Goal: Task Accomplishment & Management: Manage account settings

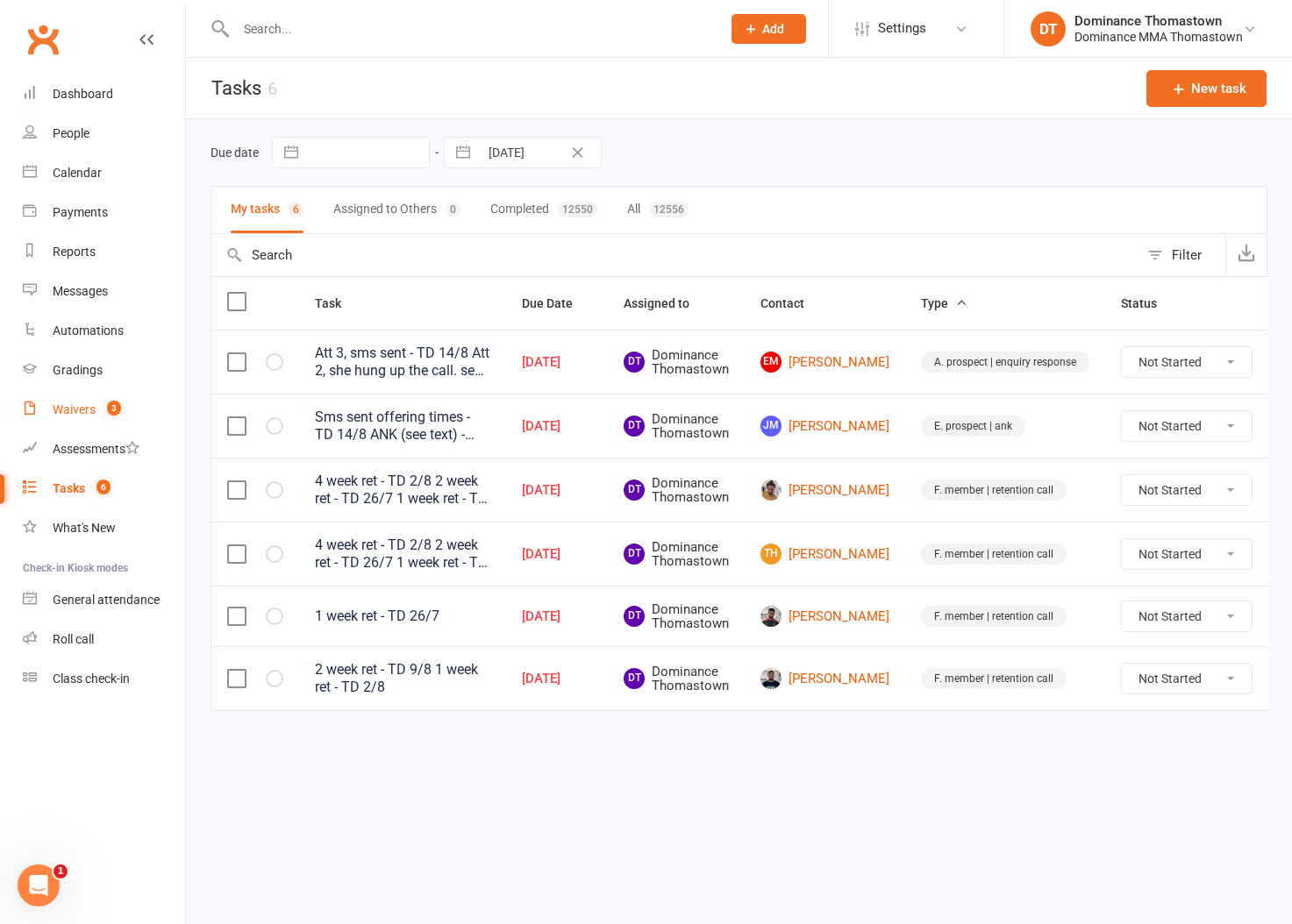
click at [113, 398] on link "Waivers 3" at bounding box center [103, 409] width 162 height 39
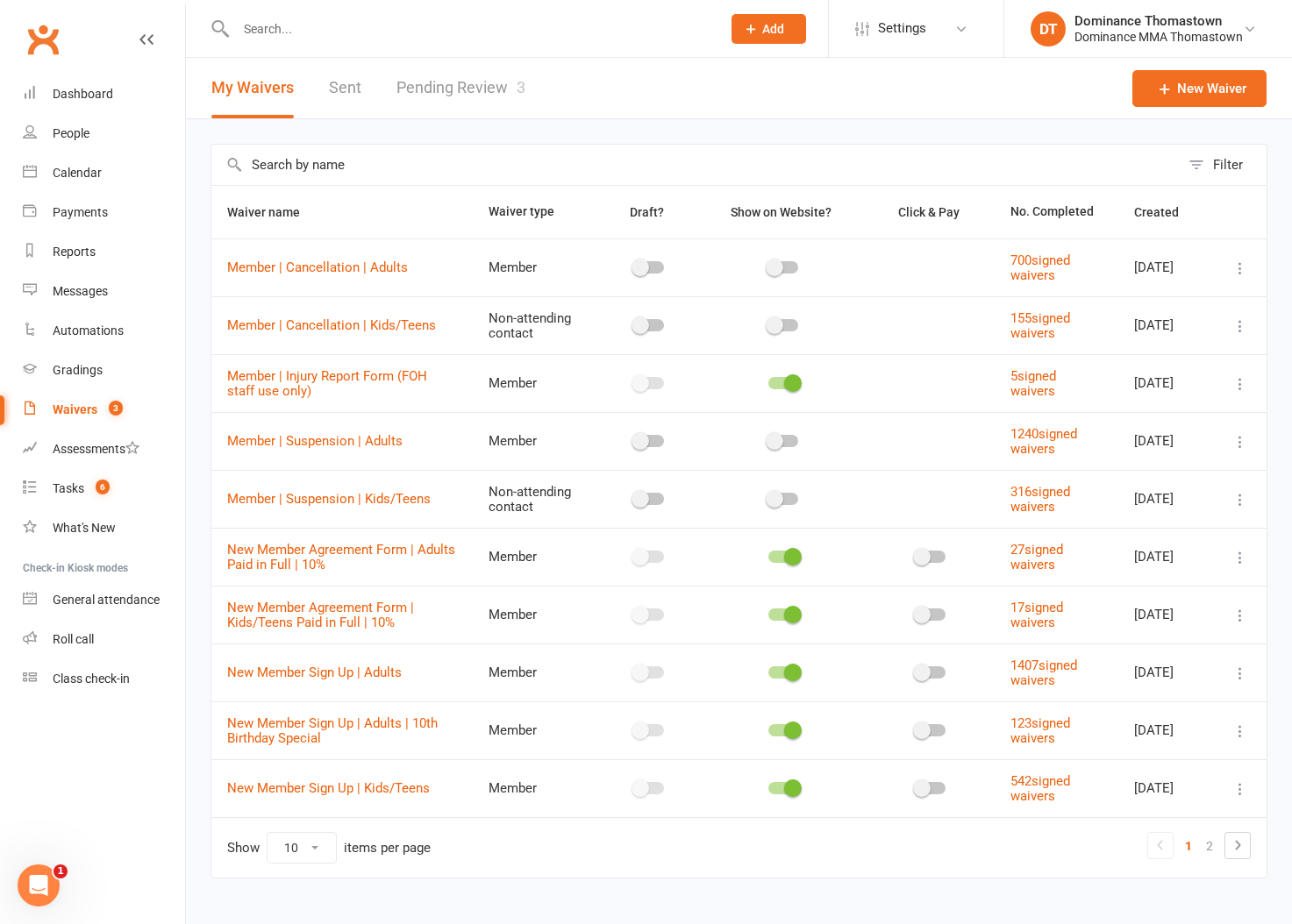
click at [484, 80] on link "Pending Review 3" at bounding box center [460, 88] width 129 height 60
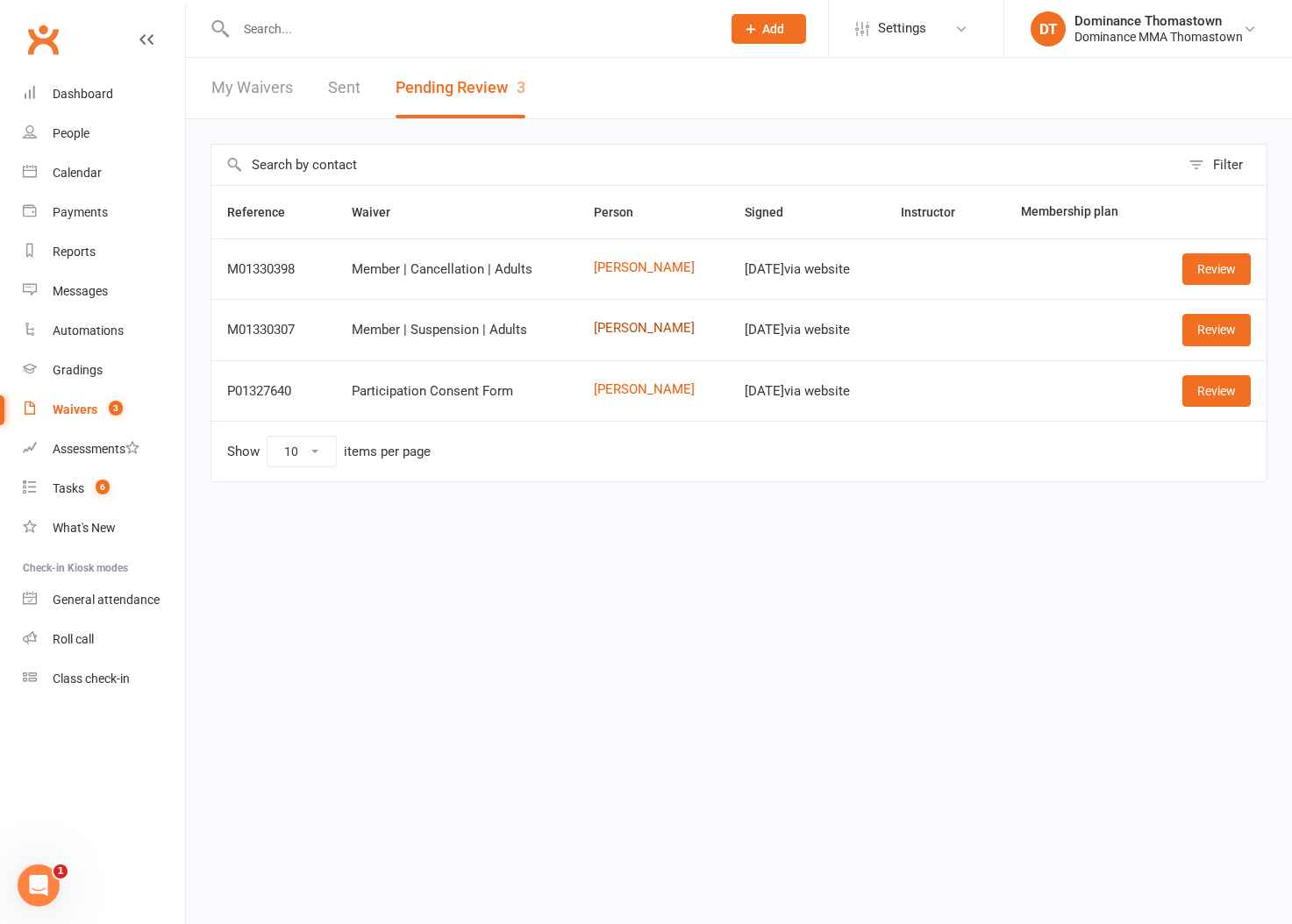
click at [629, 329] on link "[PERSON_NAME]" at bounding box center [653, 328] width 119 height 15
click at [1196, 335] on link "Review" at bounding box center [1216, 329] width 69 height 32
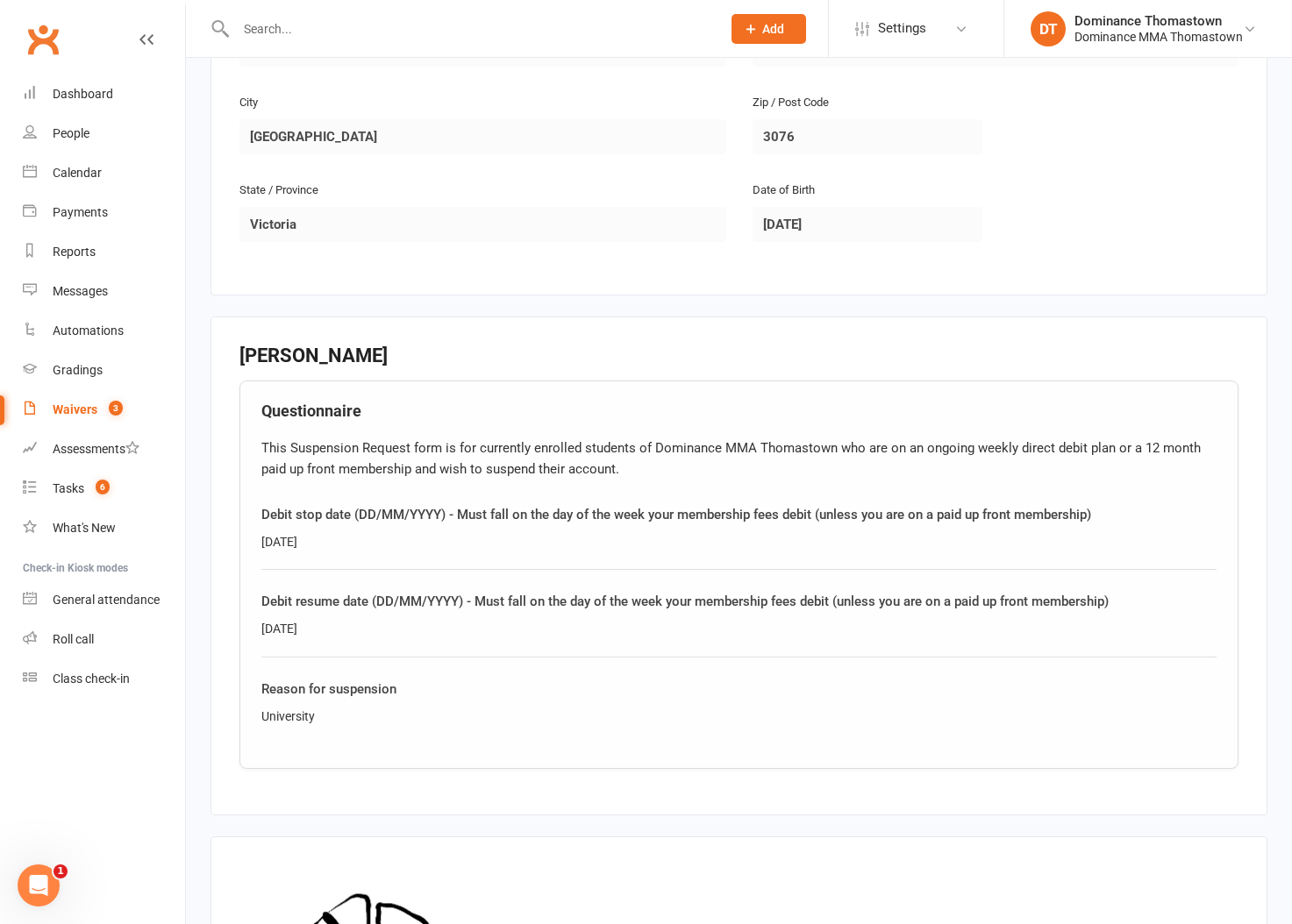
scroll to position [787, 0]
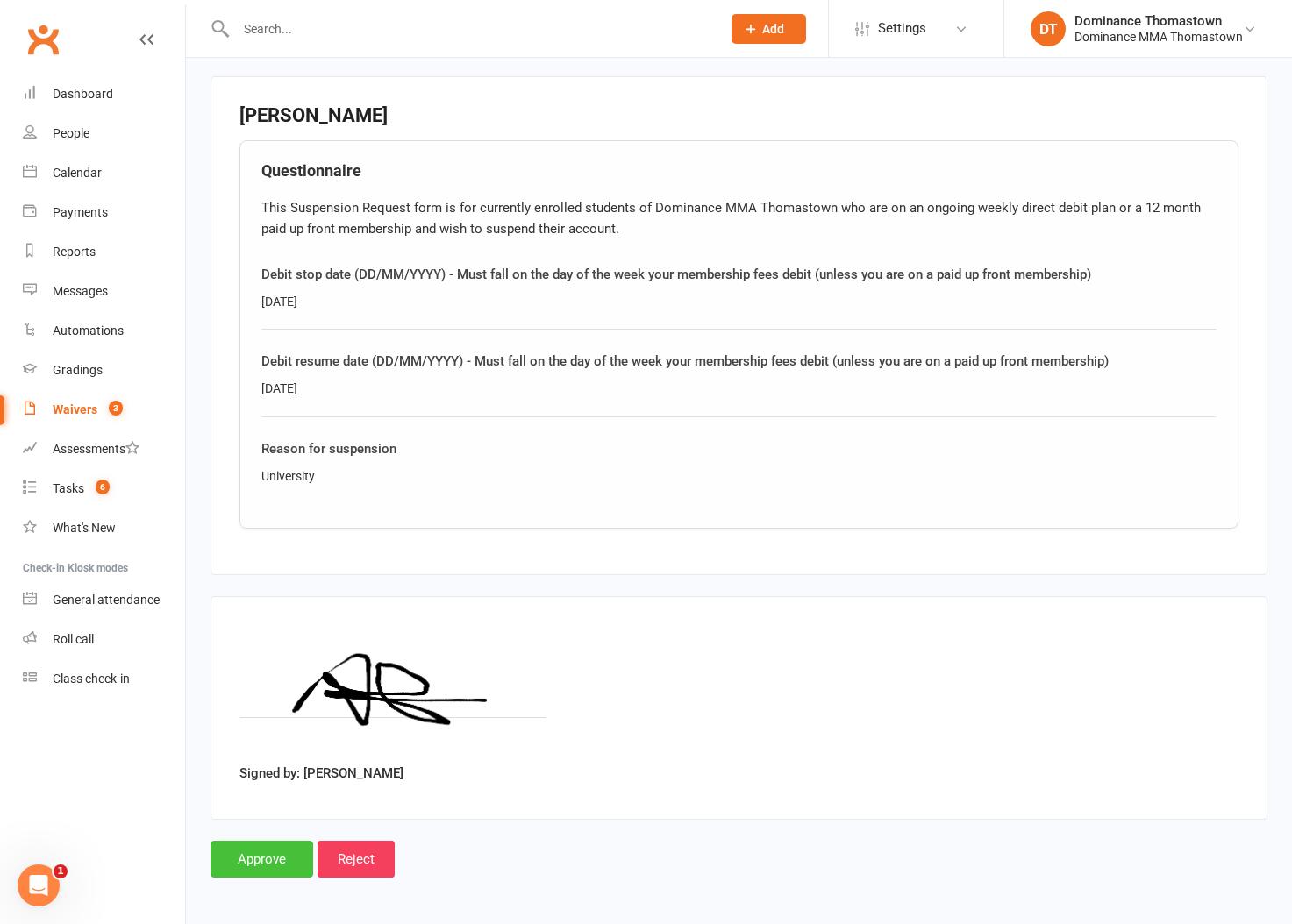
click at [268, 853] on input "Approve" at bounding box center [262, 859] width 102 height 37
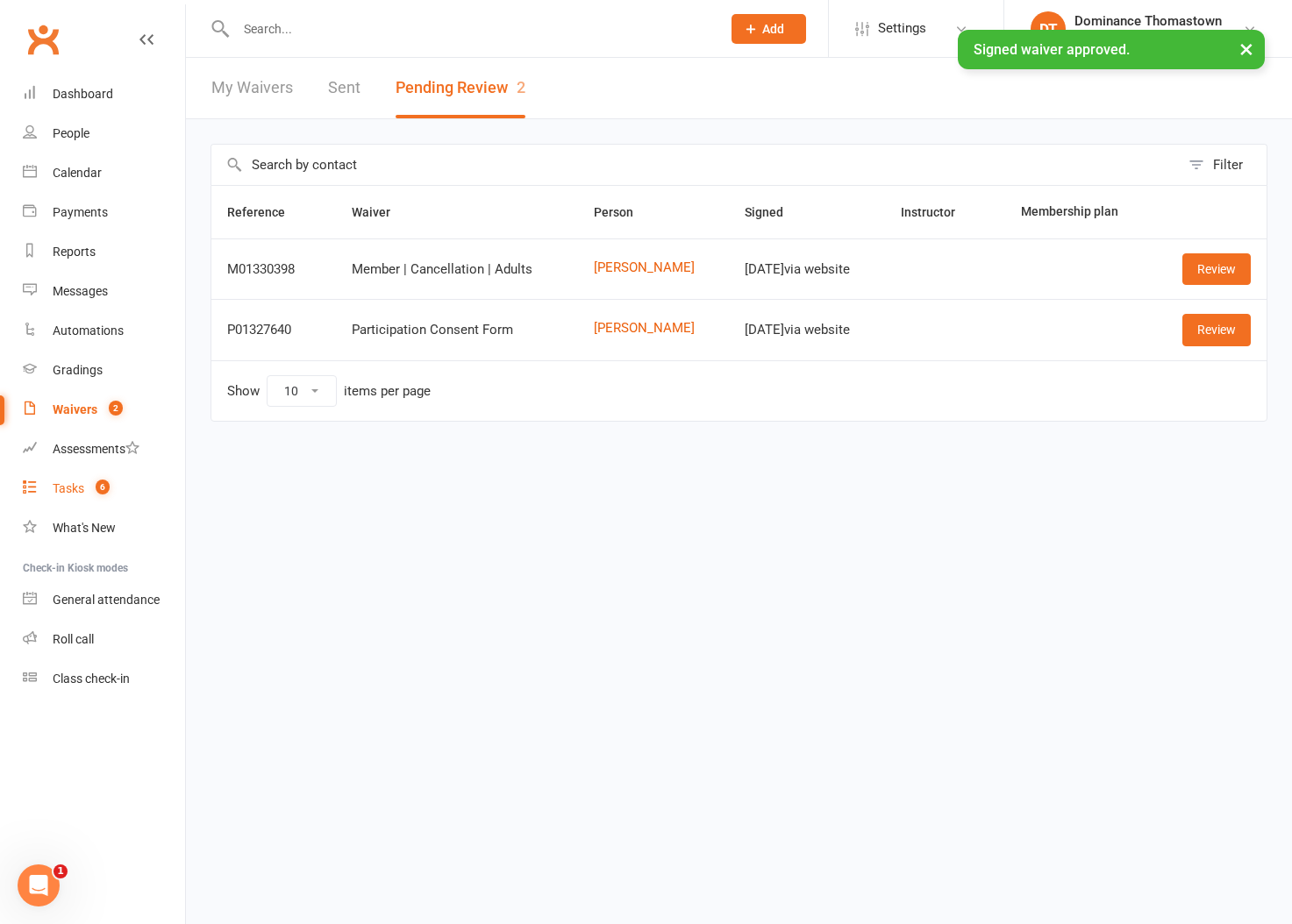
click at [66, 498] on link "Tasks 6" at bounding box center [103, 488] width 162 height 39
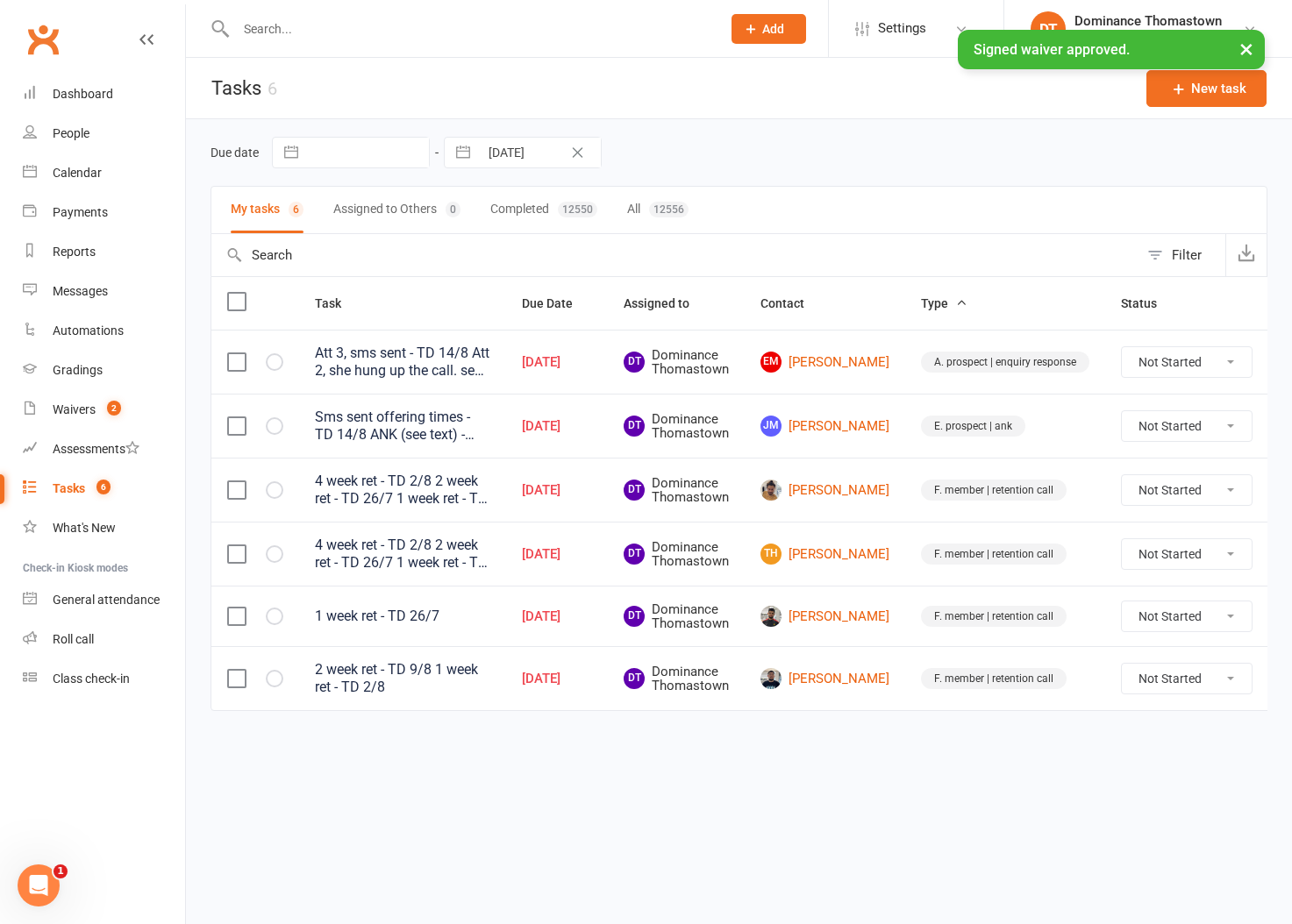
click at [795, 164] on div "Due date Navigate forward to interact with the calendar and select a date. Pres…" at bounding box center [739, 153] width 1057 height 32
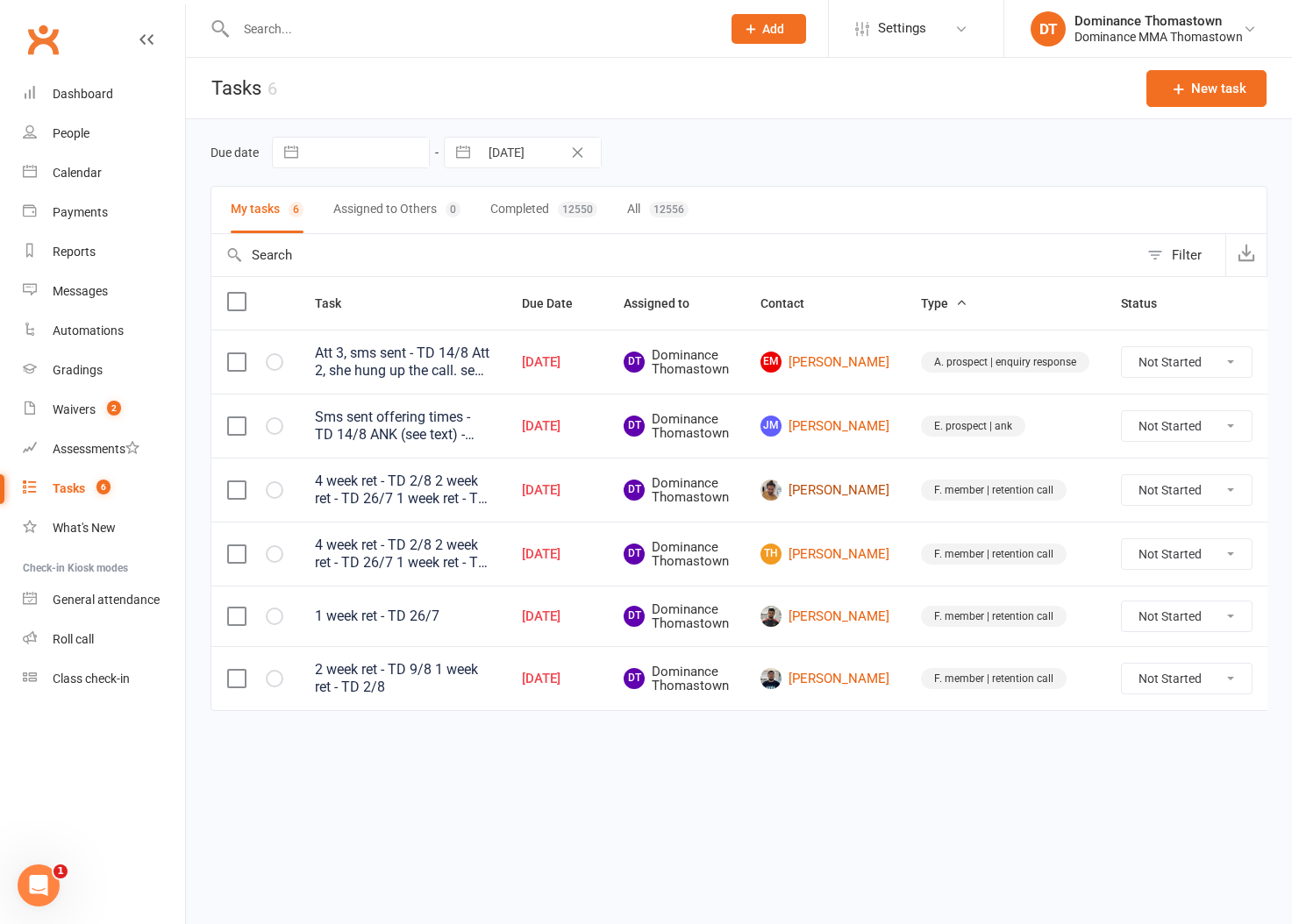
click at [807, 496] on link "Brayan Diaz" at bounding box center [824, 490] width 129 height 21
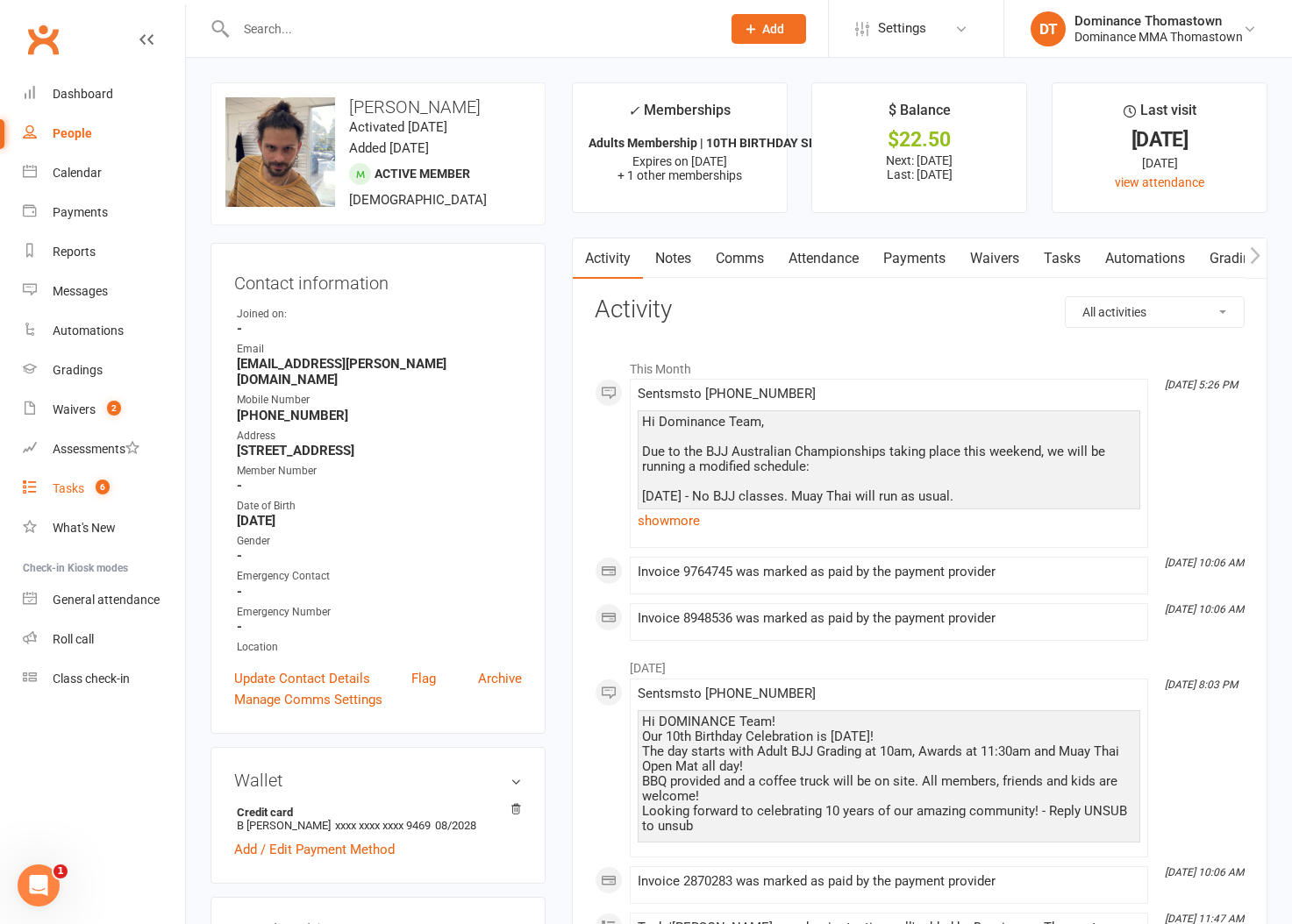
click at [75, 493] on div "Tasks" at bounding box center [69, 487] width 32 height 14
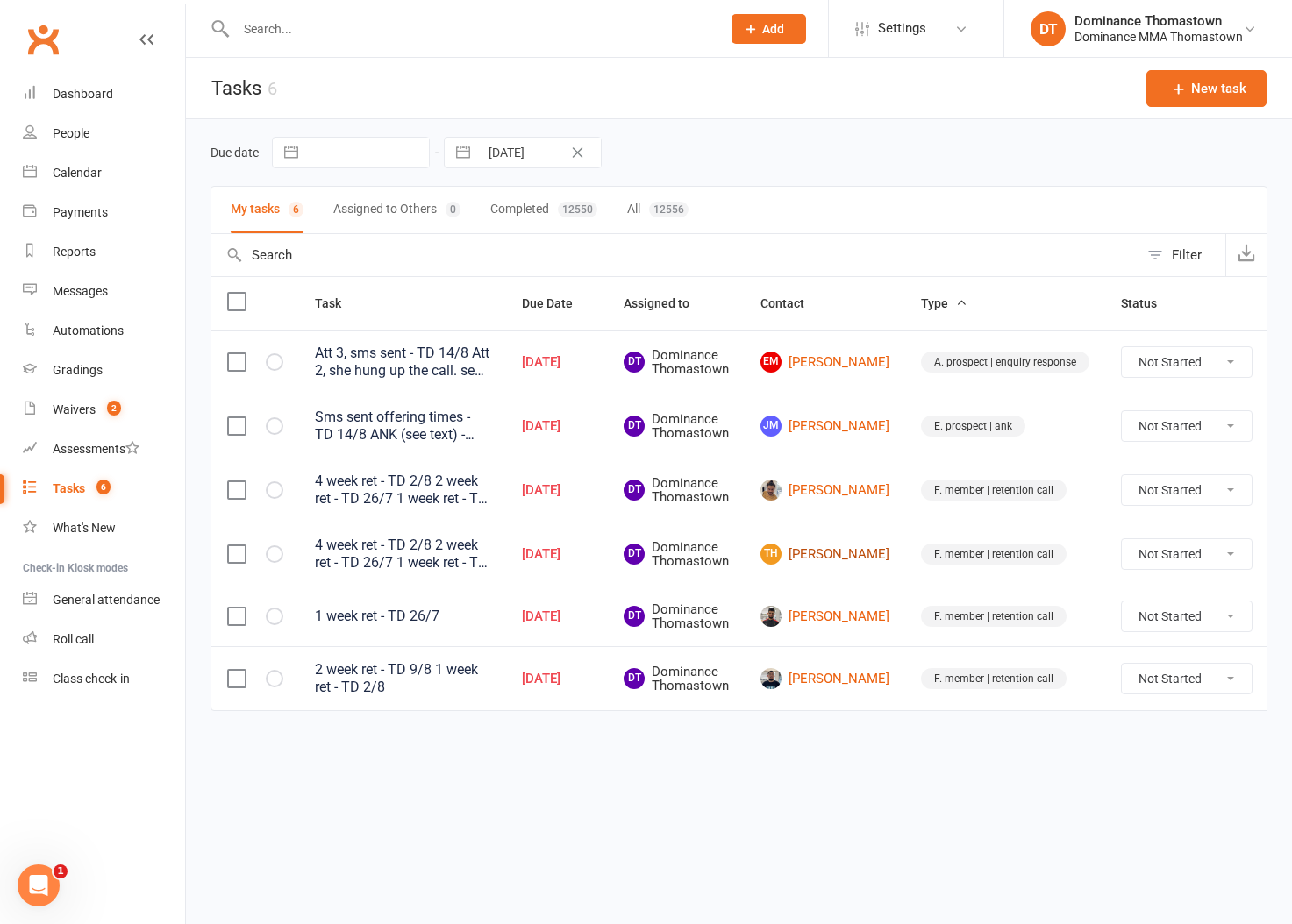
click at [797, 552] on link "TH Tipene Hoani" at bounding box center [824, 554] width 129 height 21
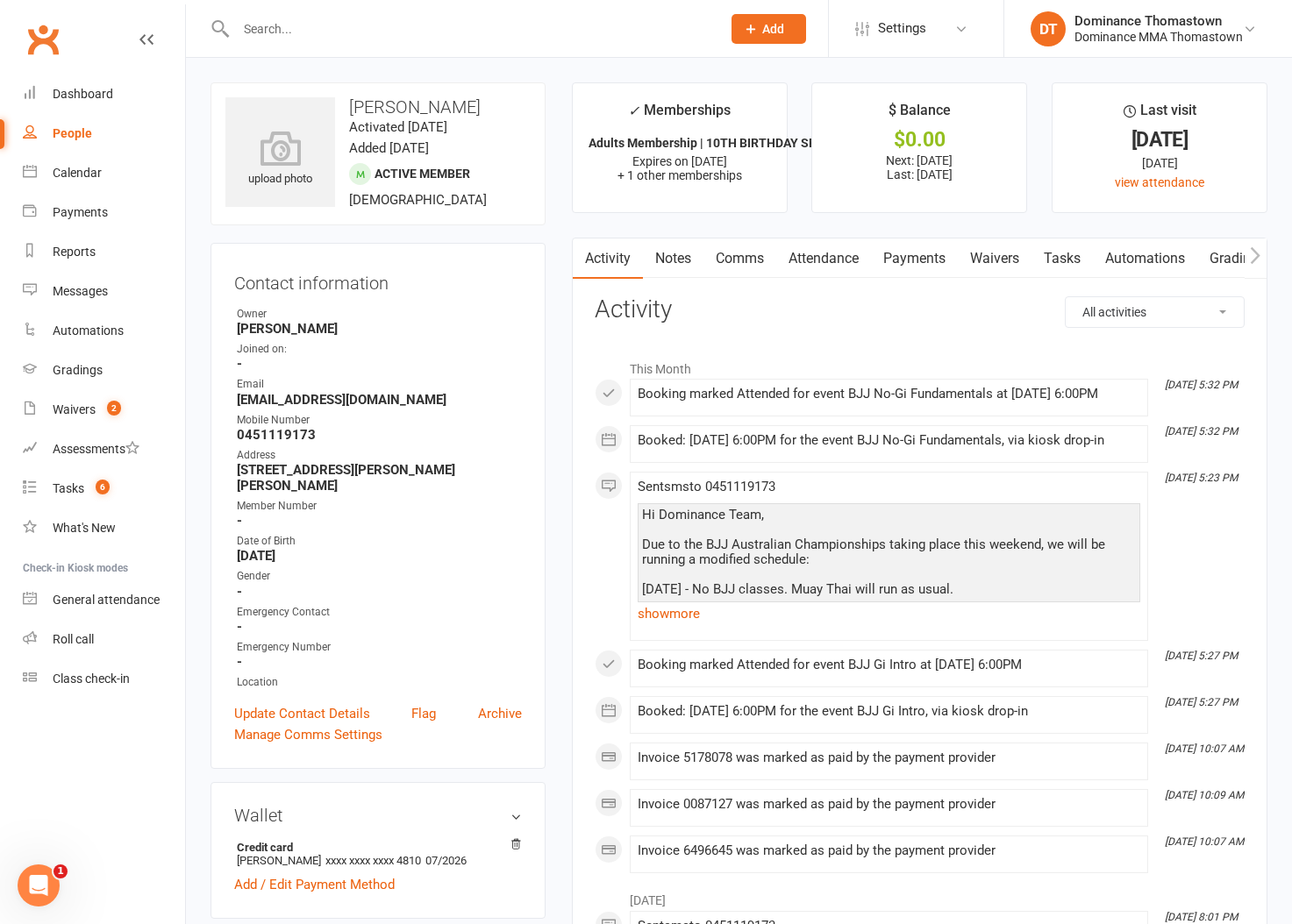
click at [676, 269] on link "Notes" at bounding box center [673, 259] width 60 height 40
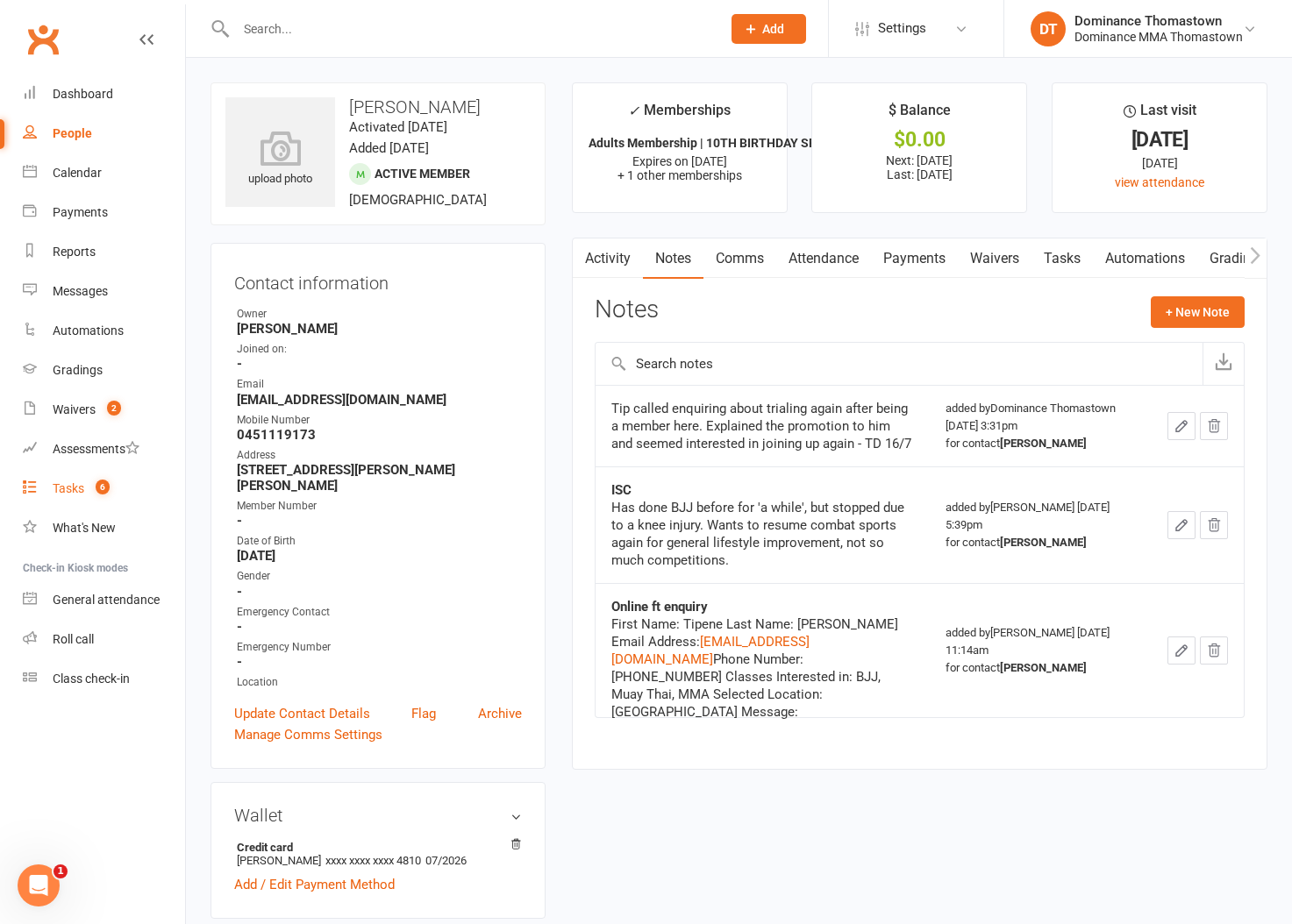
click at [75, 489] on div "Tasks" at bounding box center [69, 487] width 32 height 14
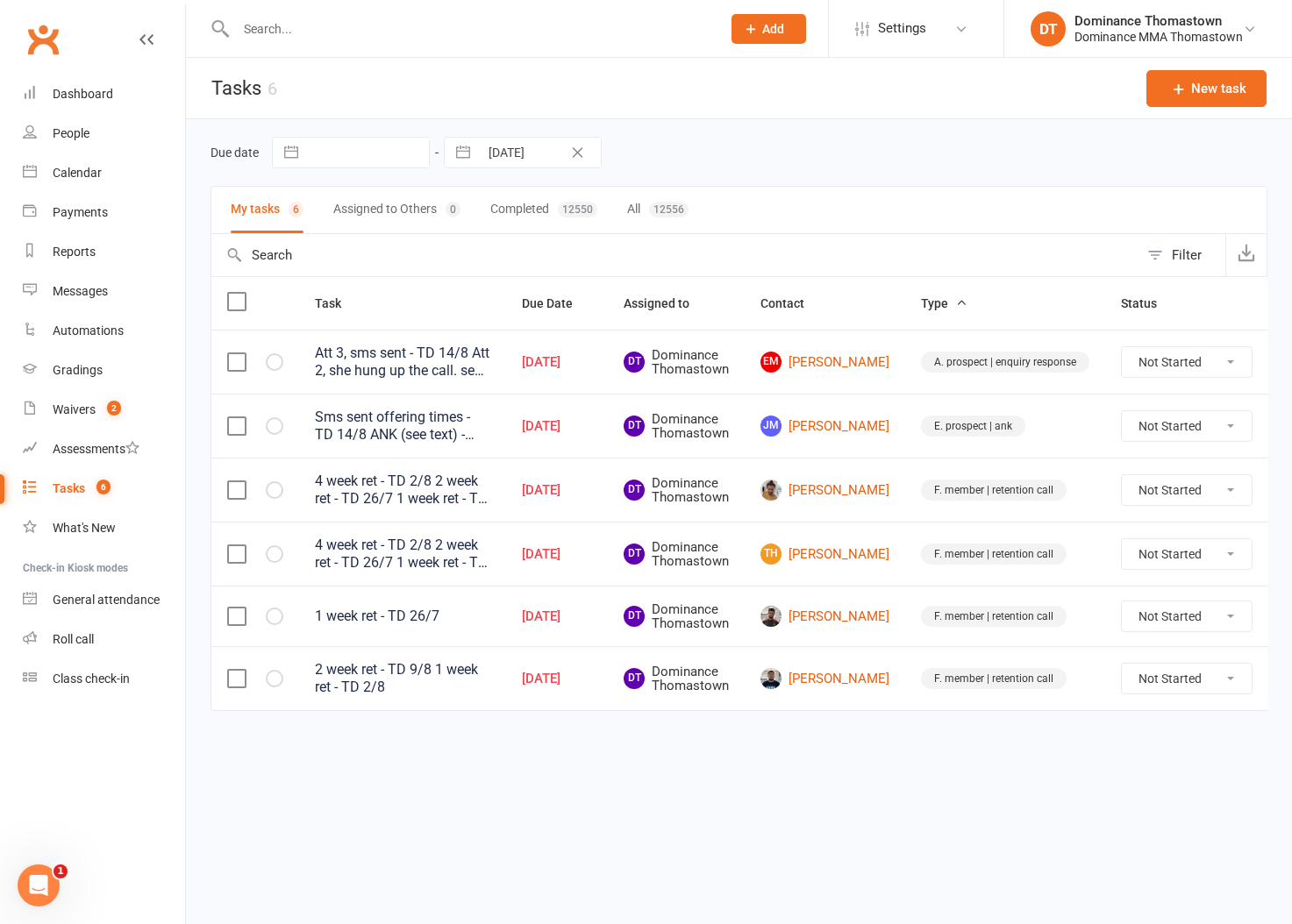
click at [1286, 430] on icon at bounding box center [1294, 425] width 17 height 17
click at [1154, 494] on link "Edit" at bounding box center [1172, 495] width 174 height 35
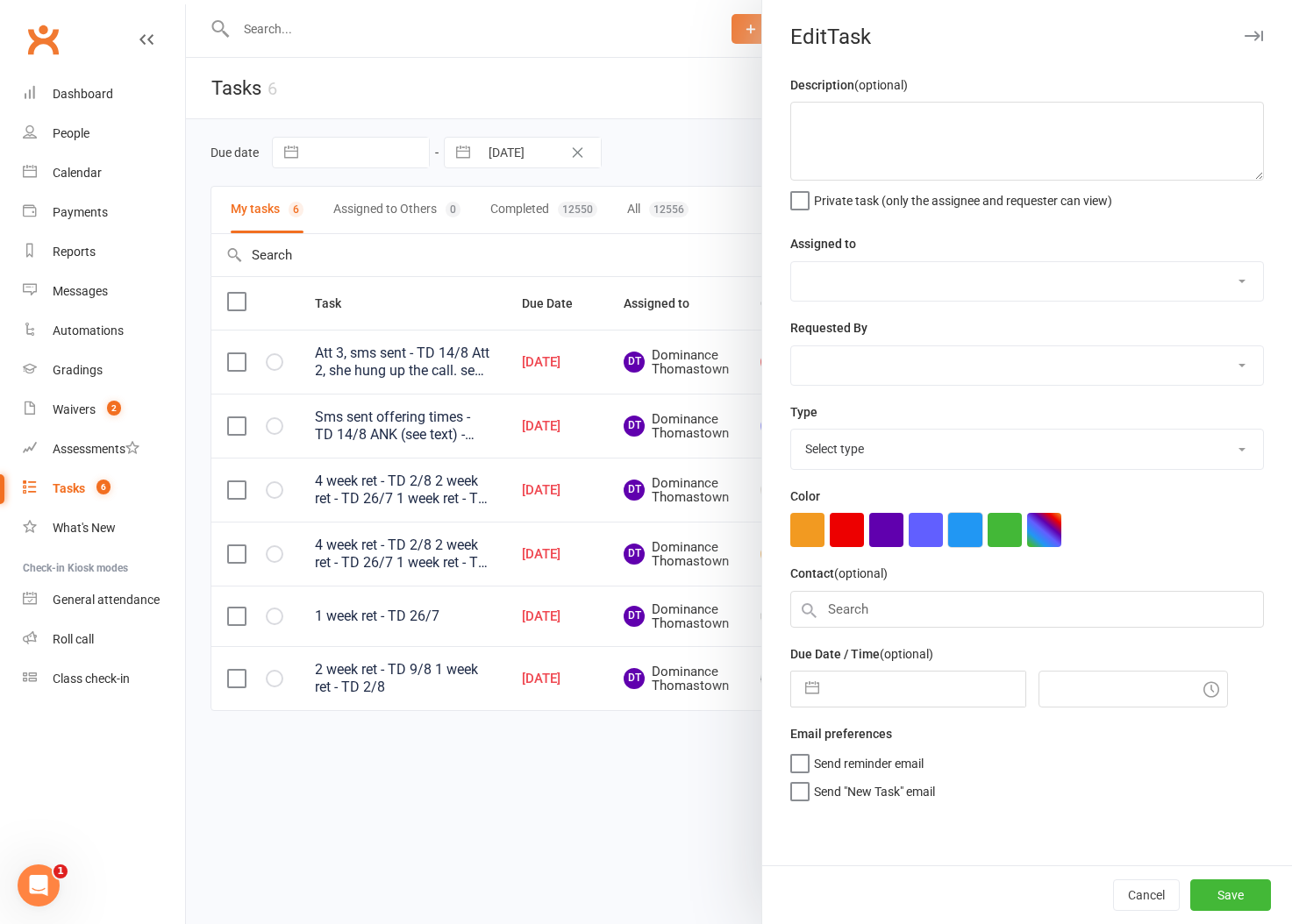
type textarea "Sms sent offering times - TD 14/8 ANK (see text) - Ellen 12/8"
select select "12547"
type input "16 Aug 2025"
type input "6:30pm"
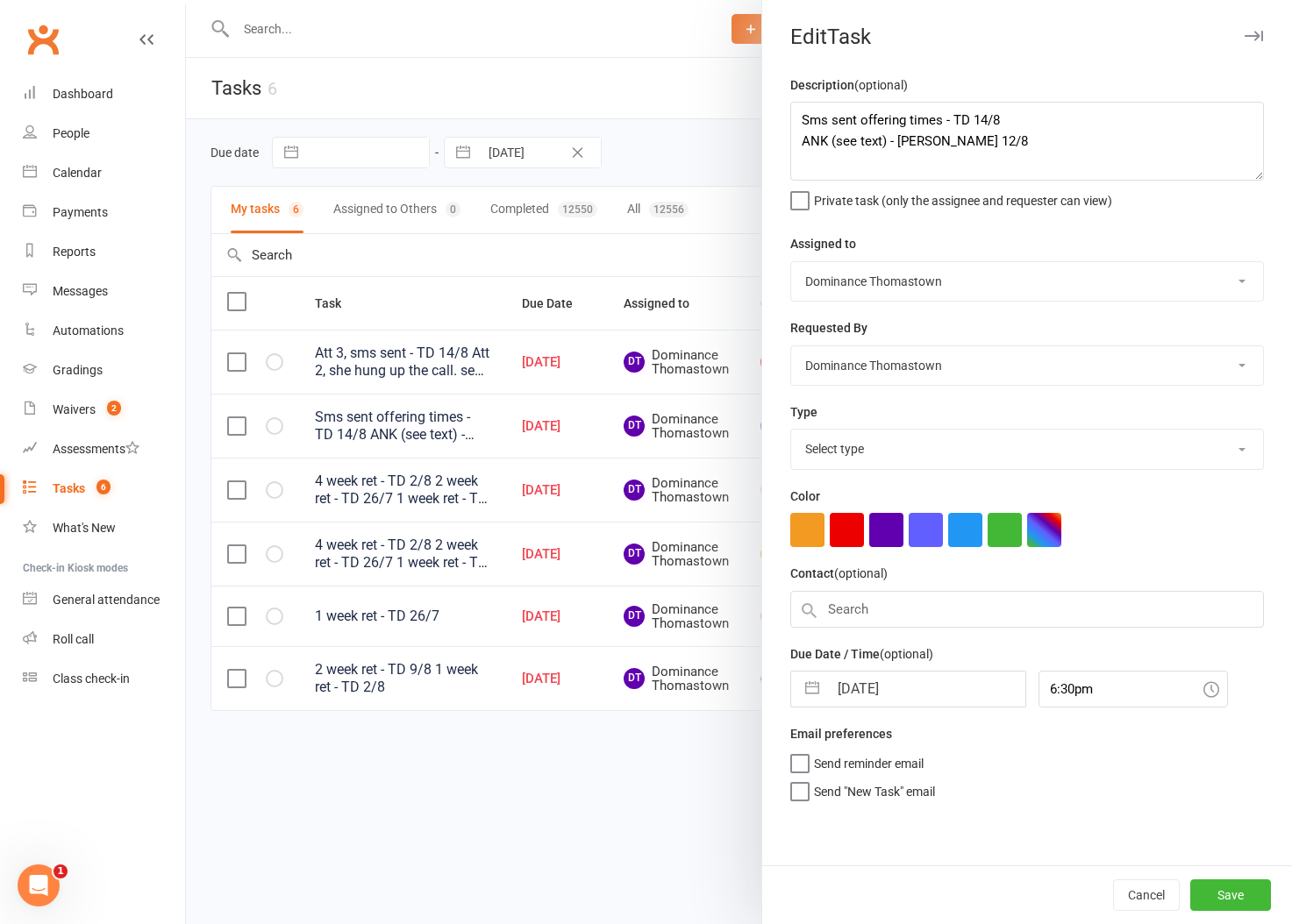
select select "3813"
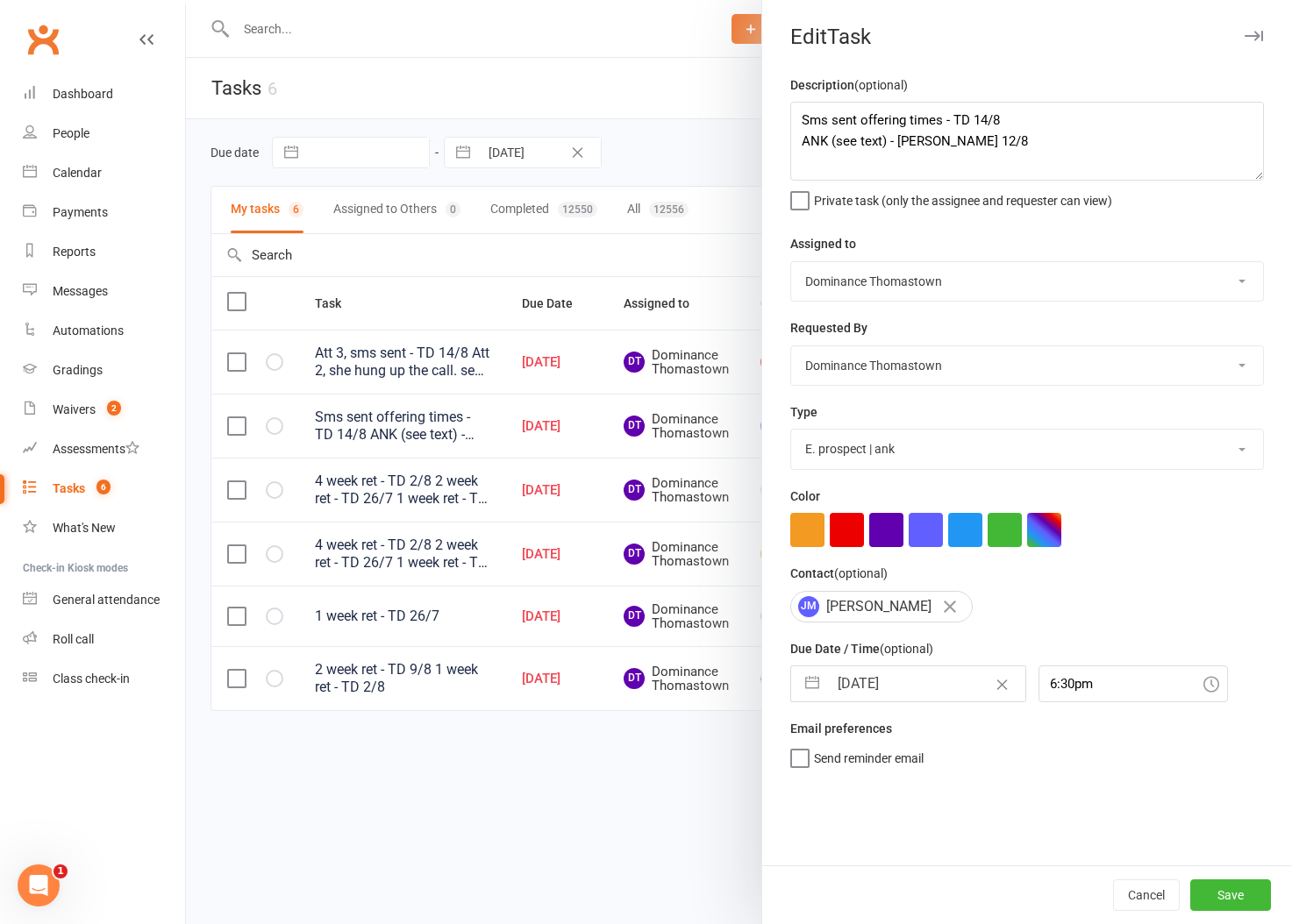
select select "6"
select select "2025"
select select "7"
select select "2025"
select select "8"
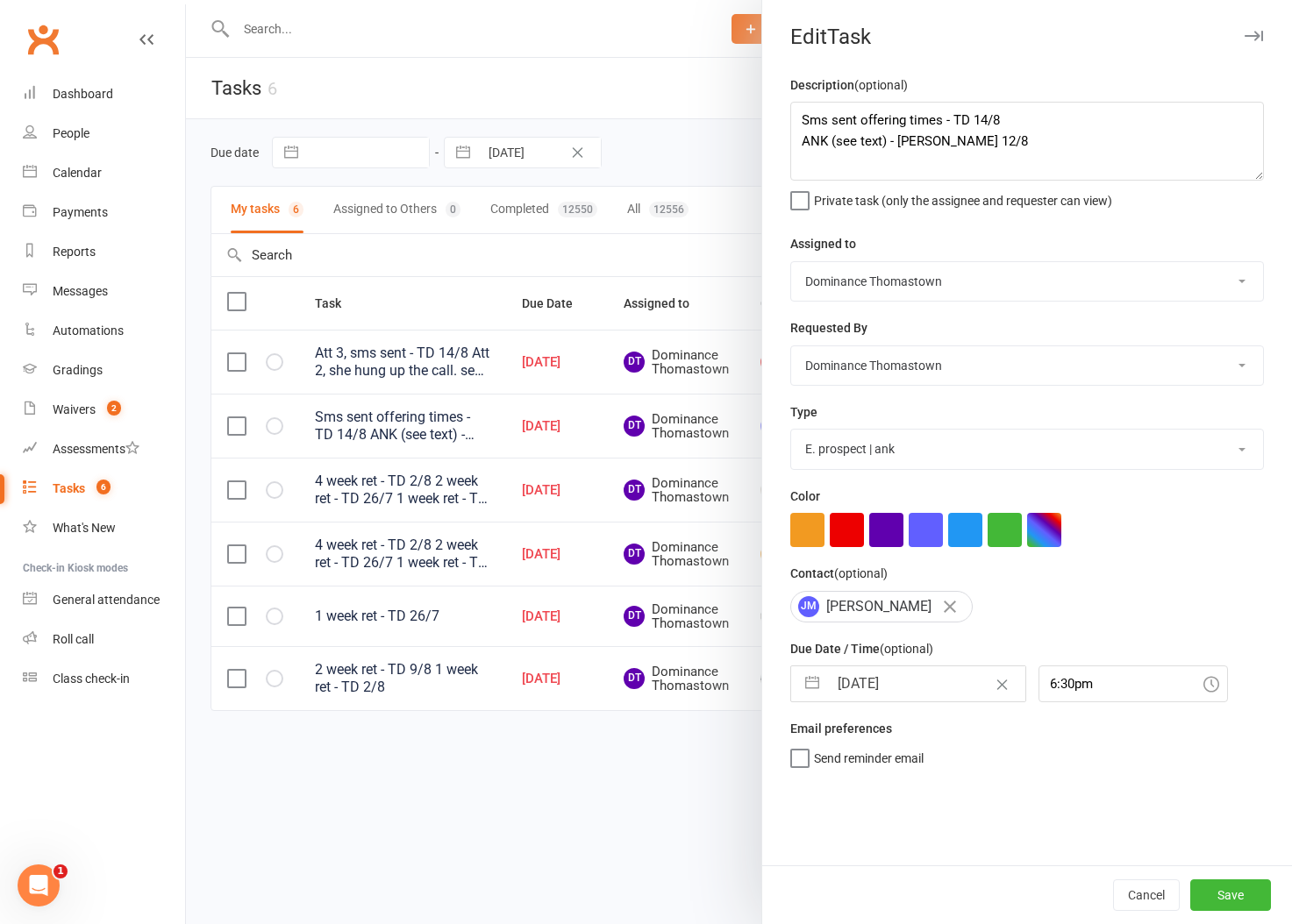
select select "2025"
click at [871, 677] on input "16 Aug 2025" at bounding box center [926, 684] width 198 height 35
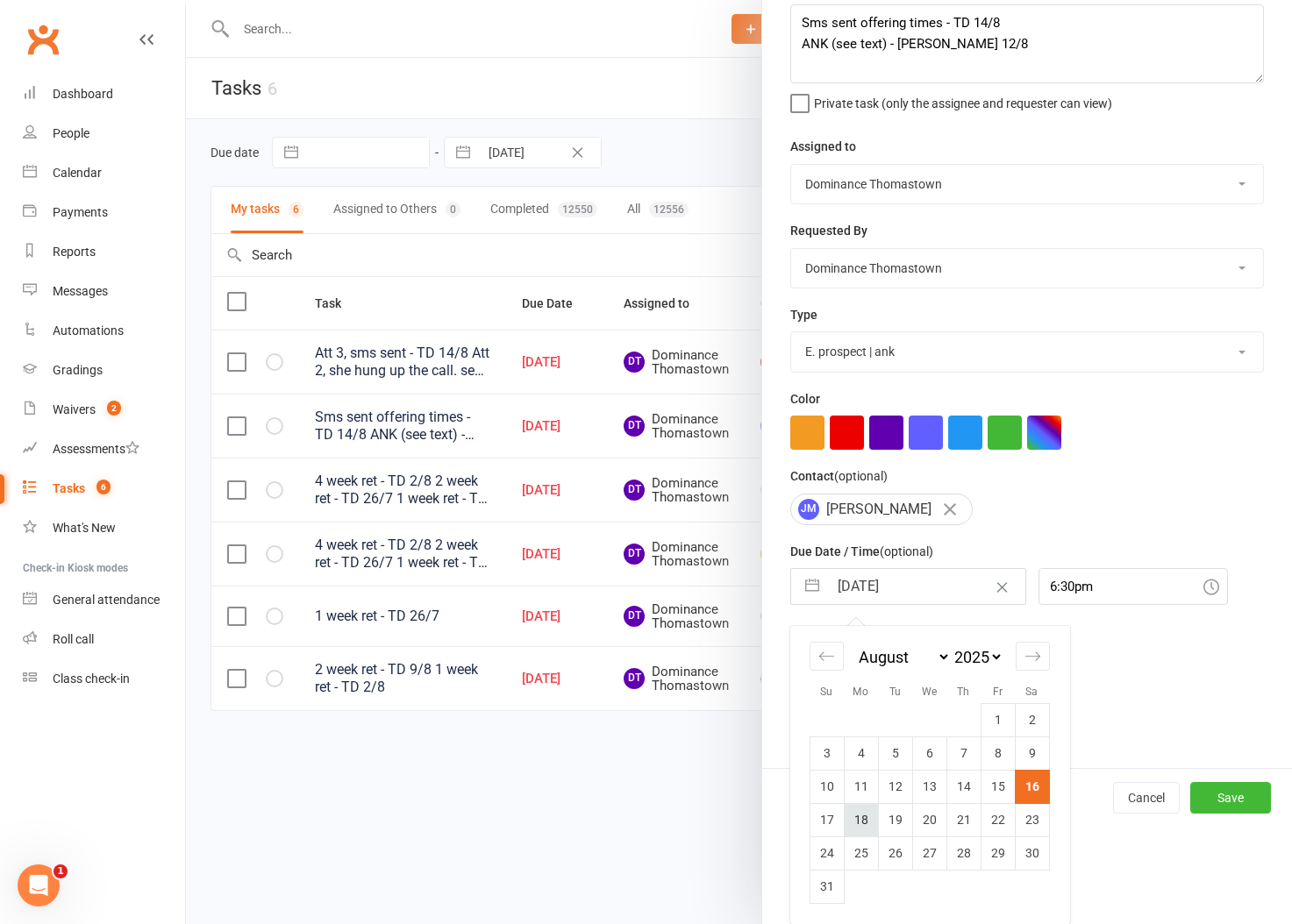
drag, startPoint x: 866, startPoint y: 819, endPoint x: 971, endPoint y: 833, distance: 105.9
click at [866, 819] on td "18" at bounding box center [860, 819] width 34 height 33
type input "[DATE]"
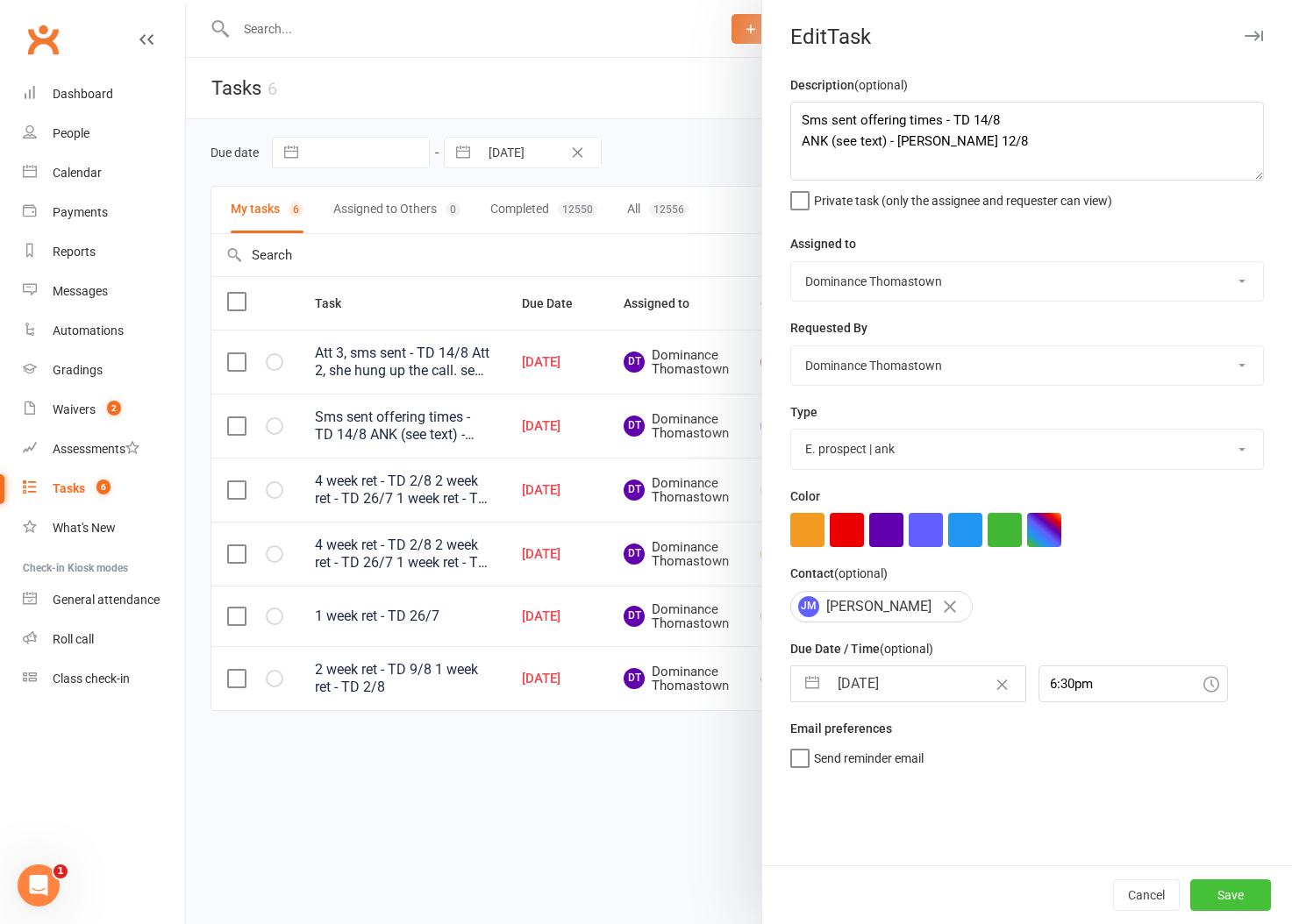
click at [1212, 889] on button "Save" at bounding box center [1230, 895] width 80 height 32
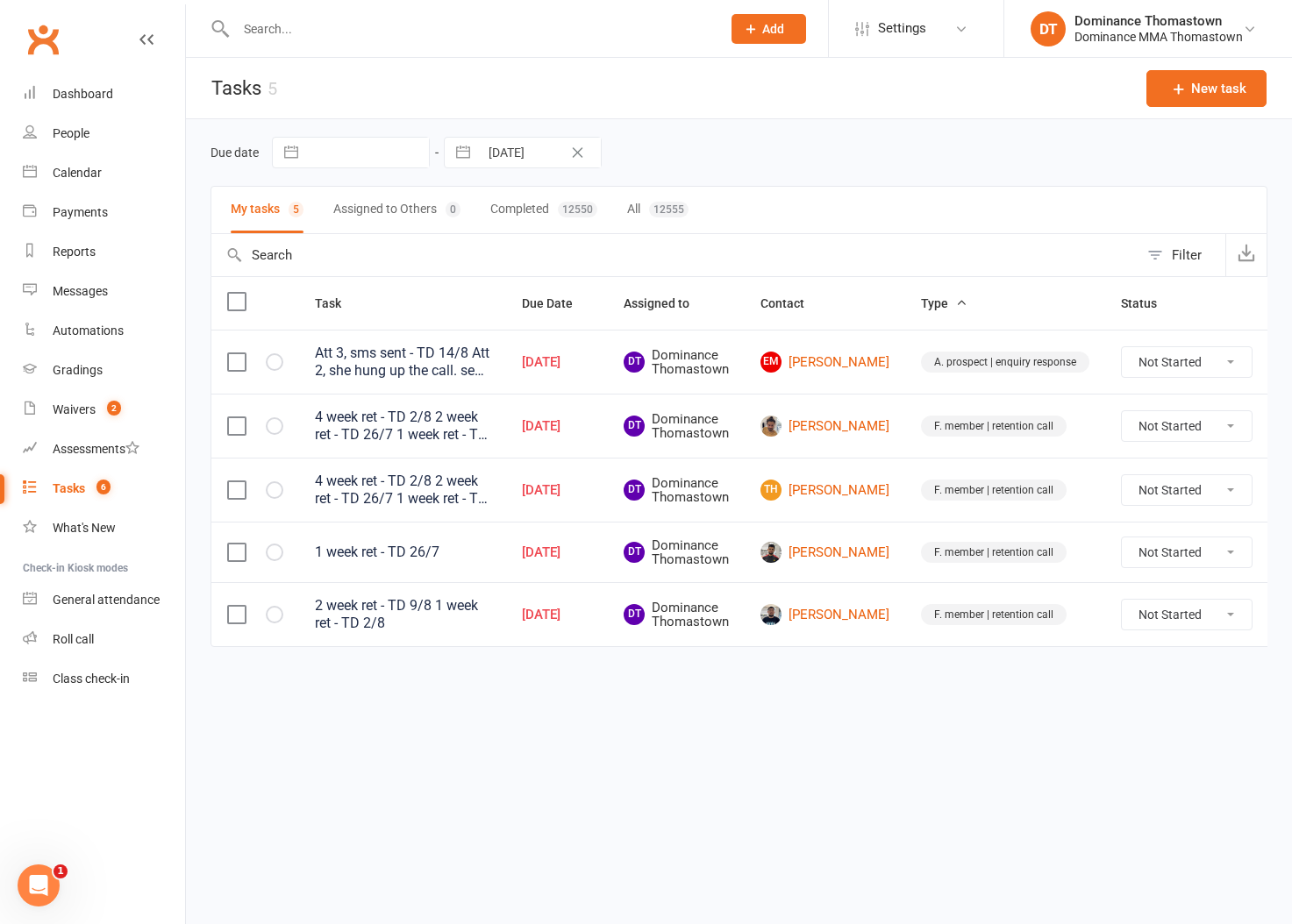
click at [1286, 365] on icon at bounding box center [1294, 361] width 17 height 17
click at [1138, 433] on link "Edit" at bounding box center [1163, 431] width 174 height 35
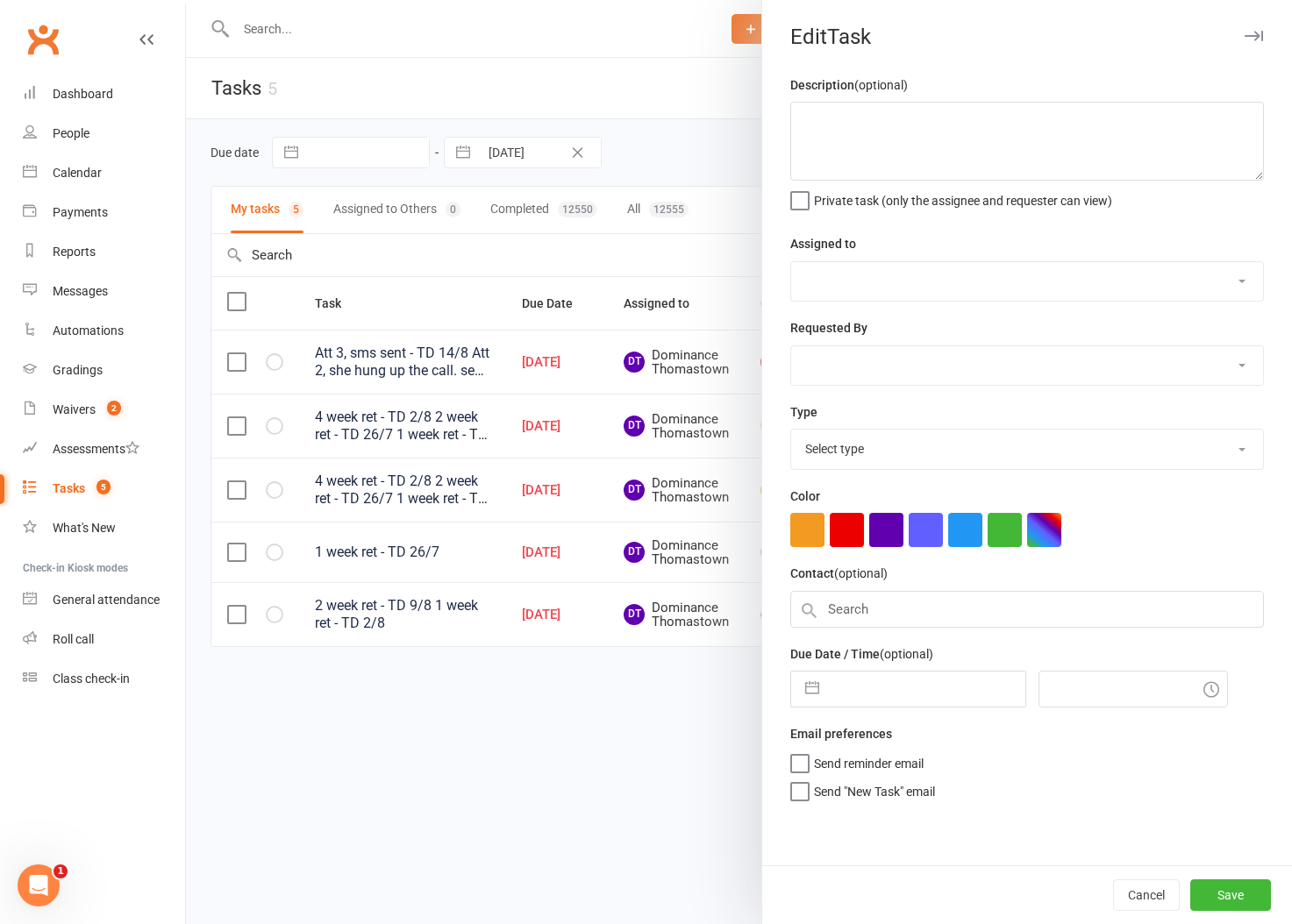
type textarea "Att 3, sms sent - TD 14/8 Att 2, she hung up the call. sent text - Ellen 12/8 A…"
select select "12547"
type input "16 Aug 2025"
type input "1:00pm"
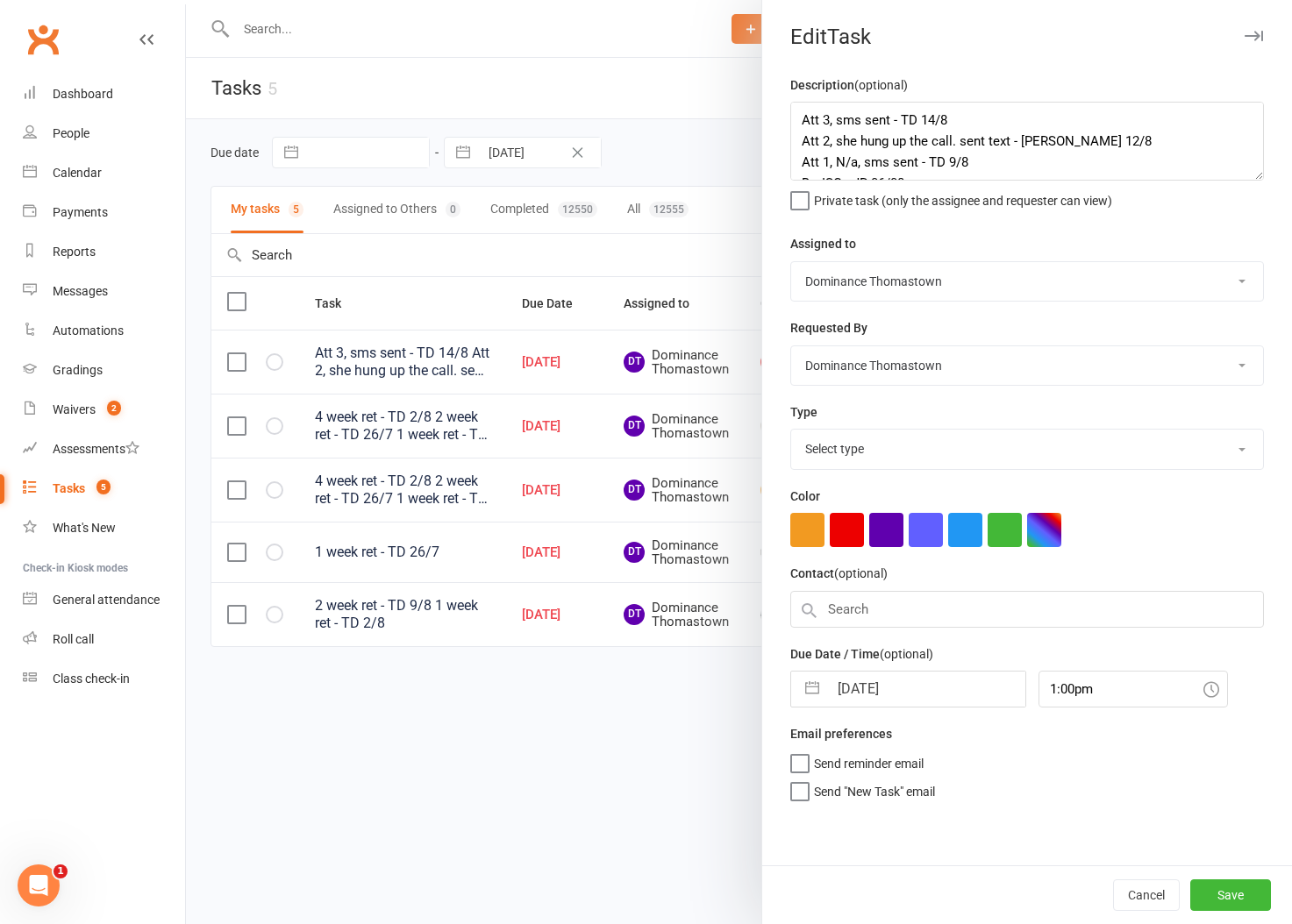
select select "3809"
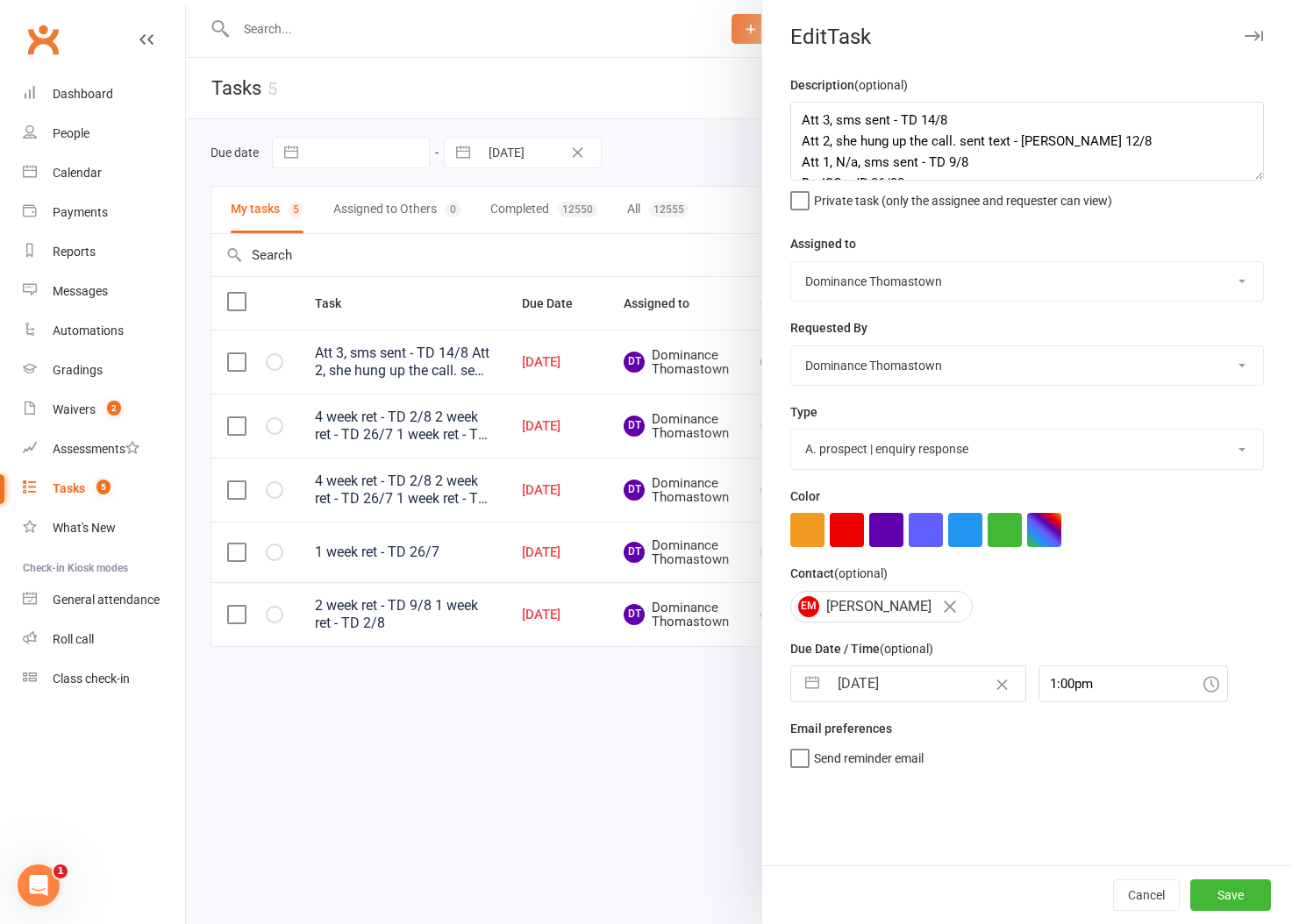
select select "6"
select select "2025"
select select "7"
select select "2025"
select select "8"
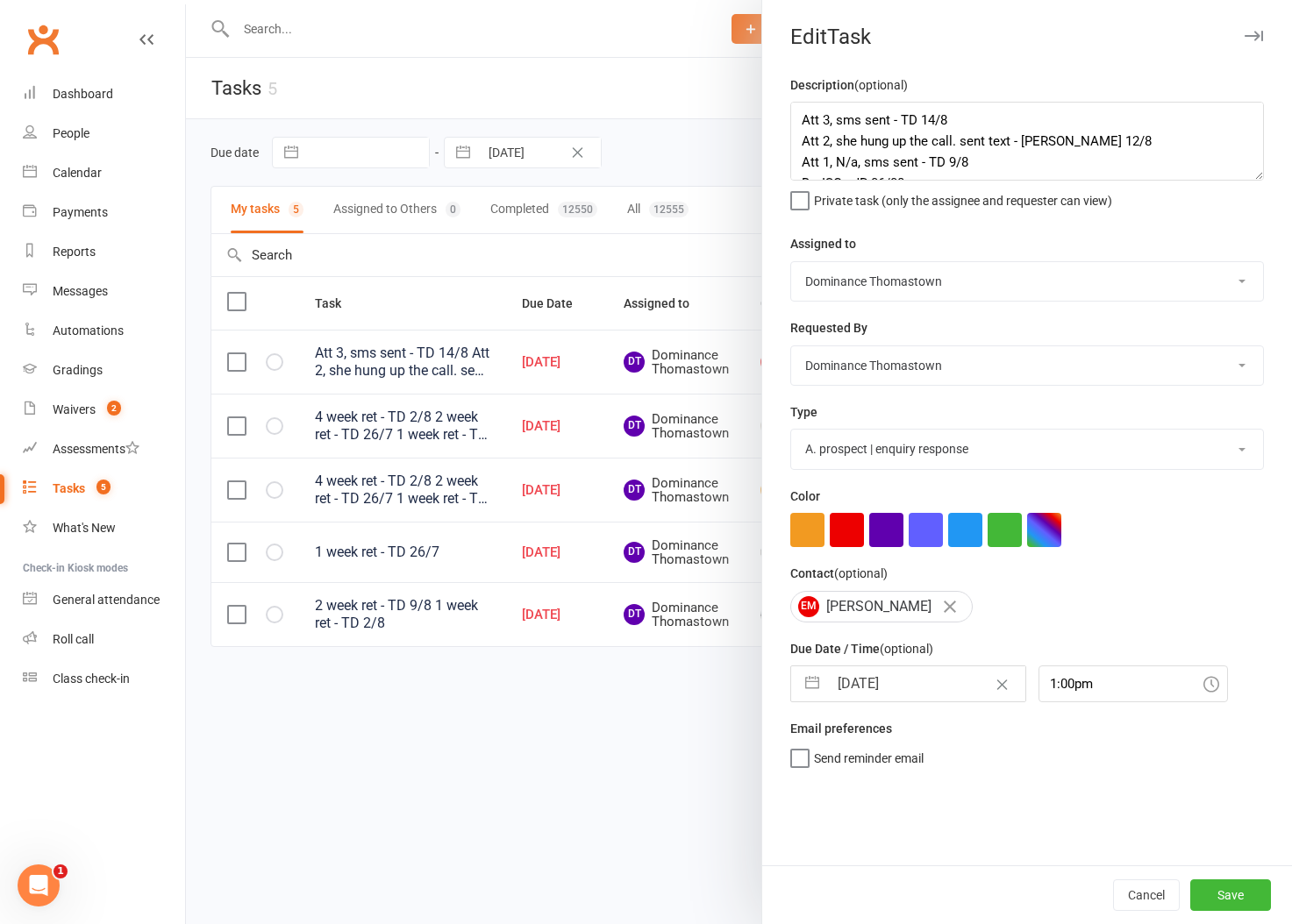
select select "2025"
click at [864, 681] on input "16 Aug 2025" at bounding box center [926, 684] width 198 height 35
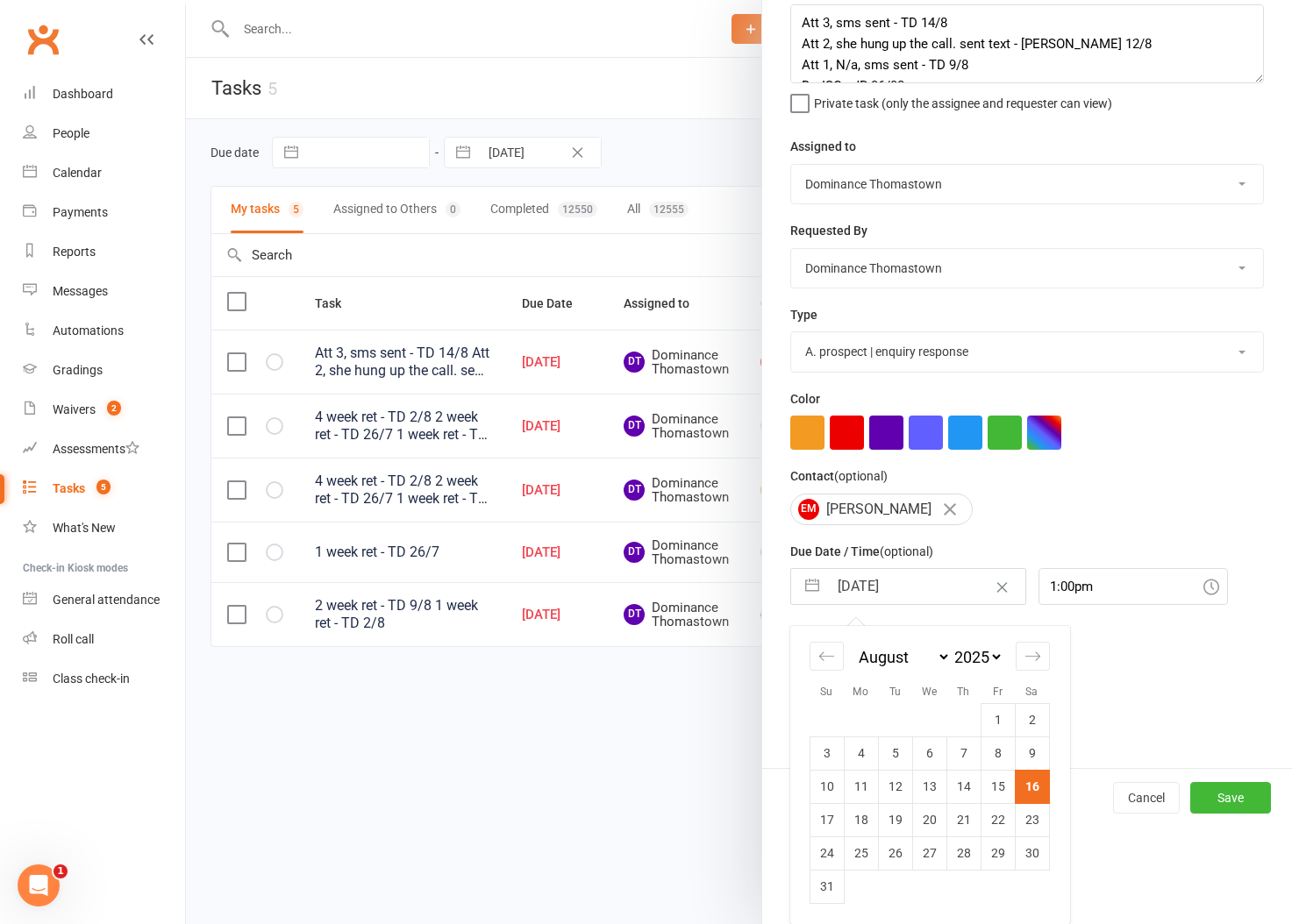
click at [856, 820] on td "18" at bounding box center [860, 819] width 34 height 33
type input "[DATE]"
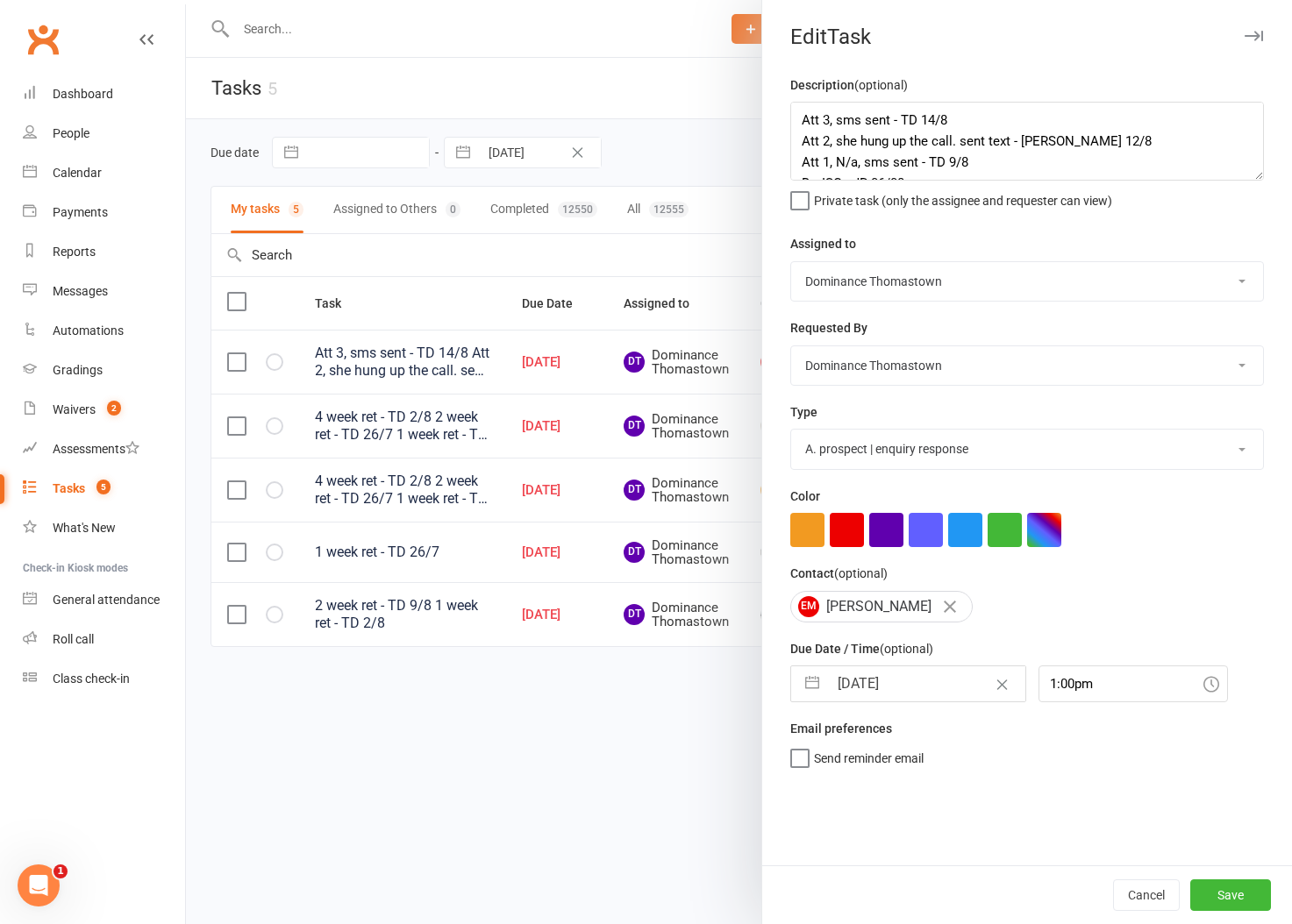
scroll to position [0, 0]
click at [1225, 898] on button "Save" at bounding box center [1230, 895] width 80 height 32
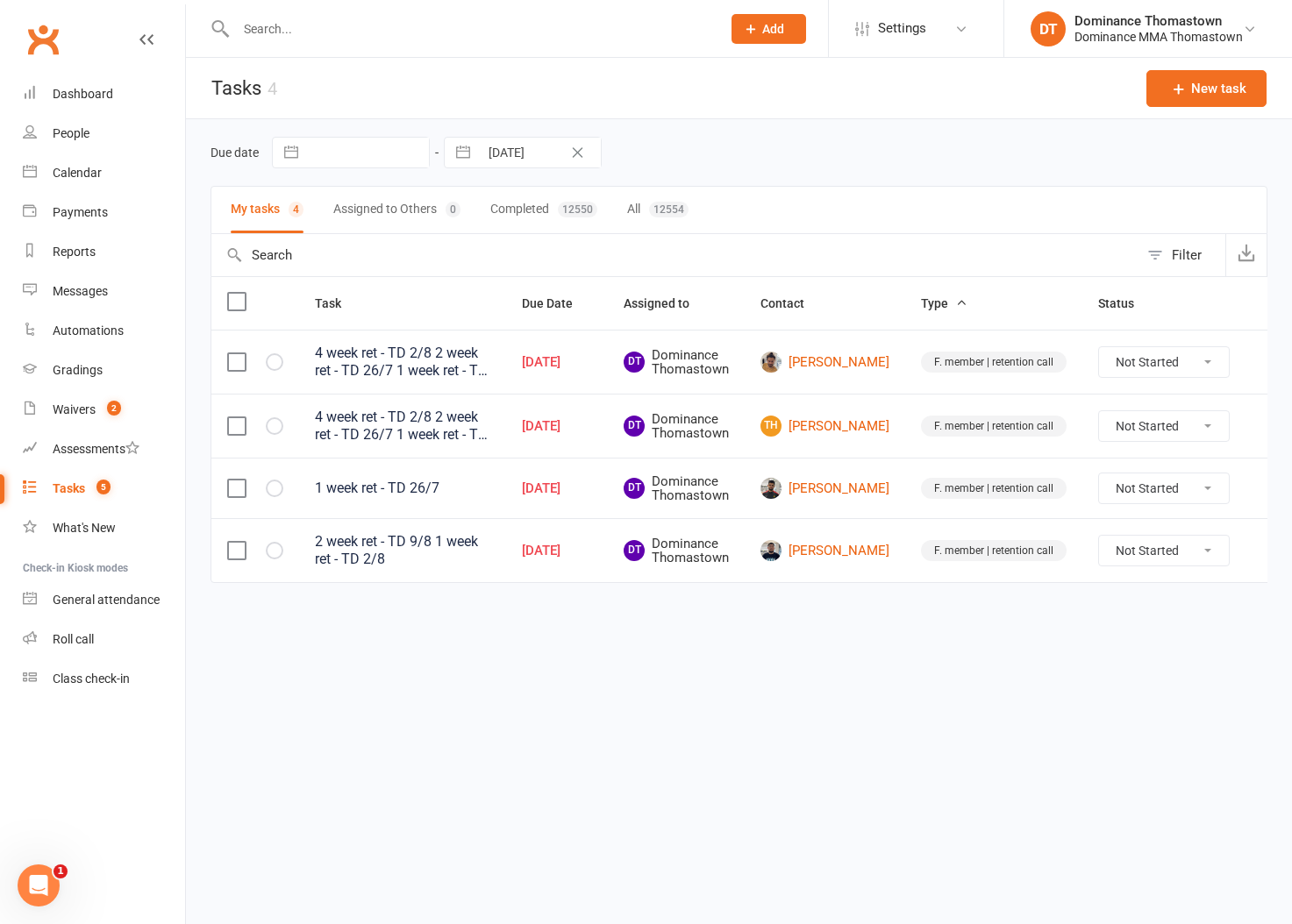
click at [763, 656] on html "Prospect Member Non-attending contact Class / event Appointment Task Bulk messa…" at bounding box center [646, 328] width 1292 height 656
click at [331, 32] on input "text" at bounding box center [469, 28] width 478 height 25
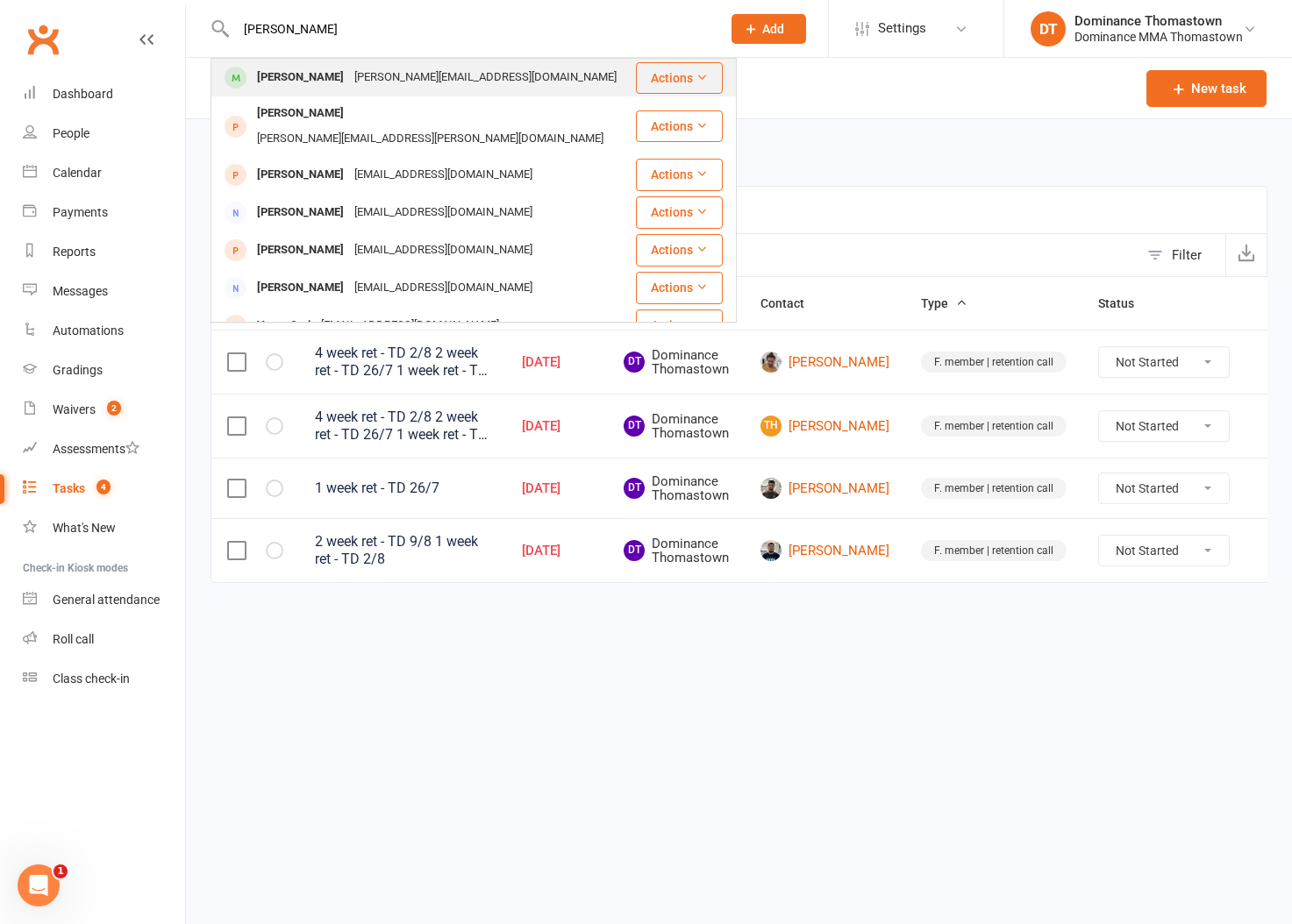
type input "valeria s"
click at [404, 68] on div "valeria.vls@gmail.com" at bounding box center [486, 78] width 272 height 26
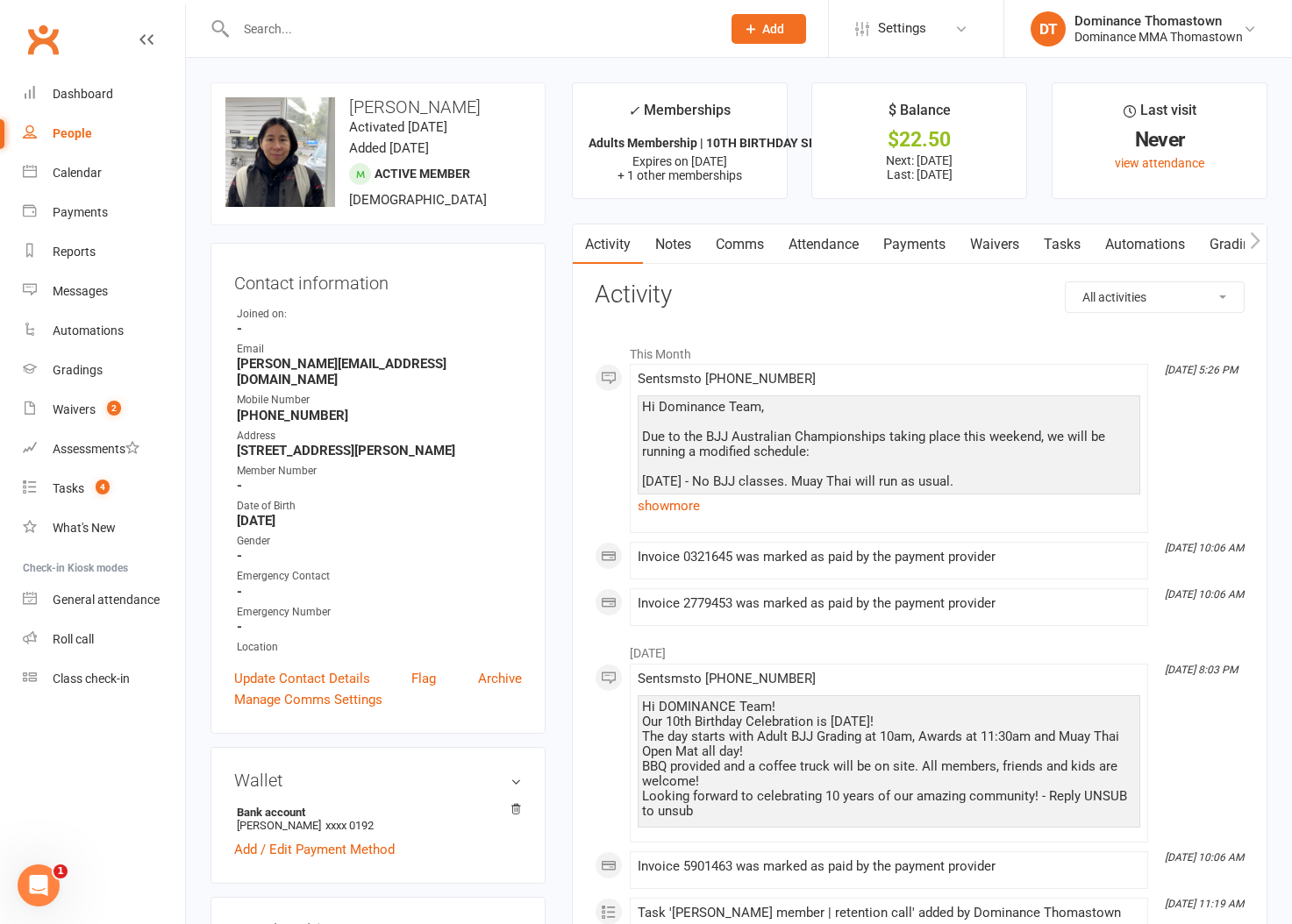
click at [999, 250] on link "Waivers" at bounding box center [994, 245] width 74 height 40
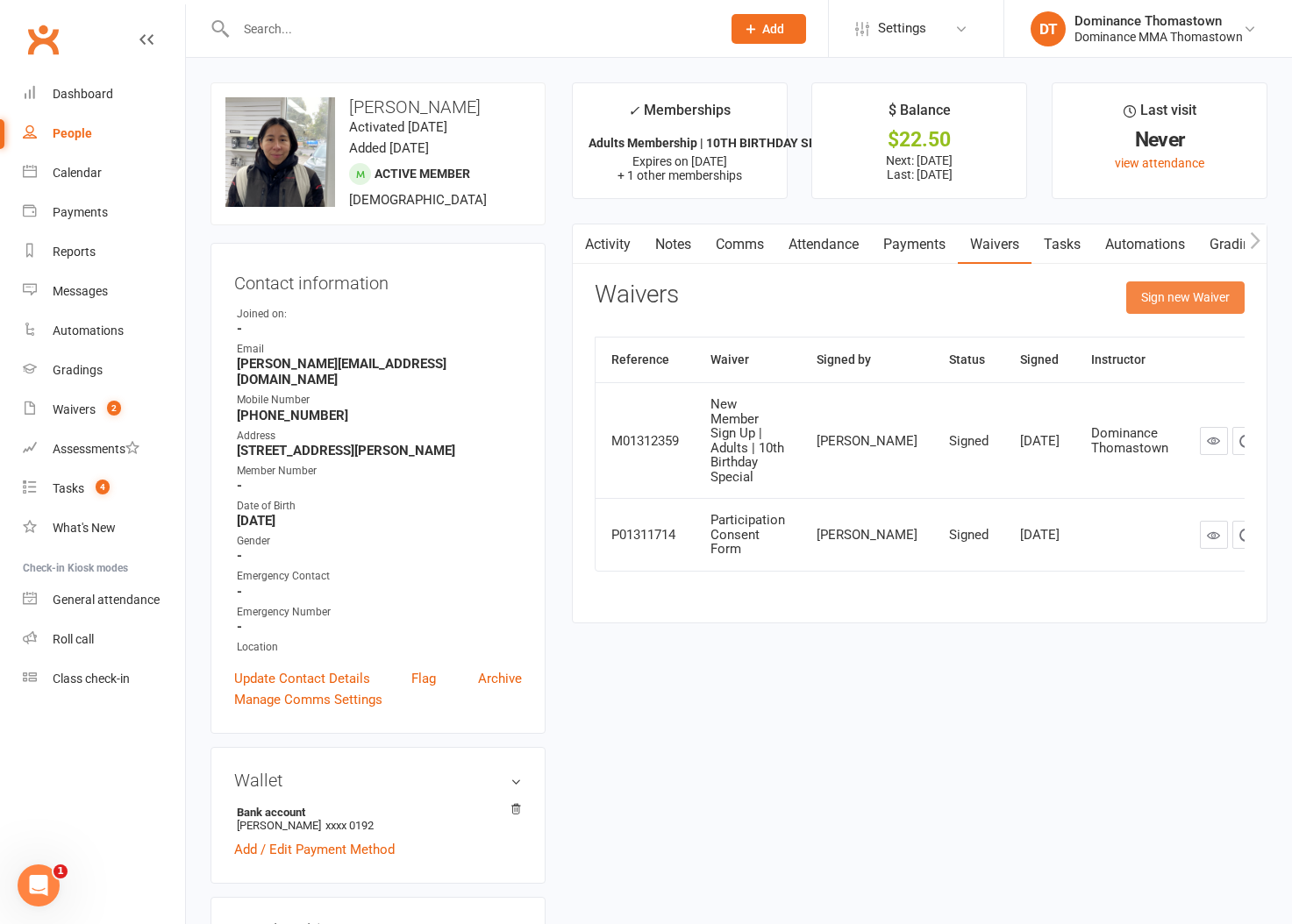
click at [1137, 299] on button "Sign new Waiver" at bounding box center [1184, 297] width 118 height 32
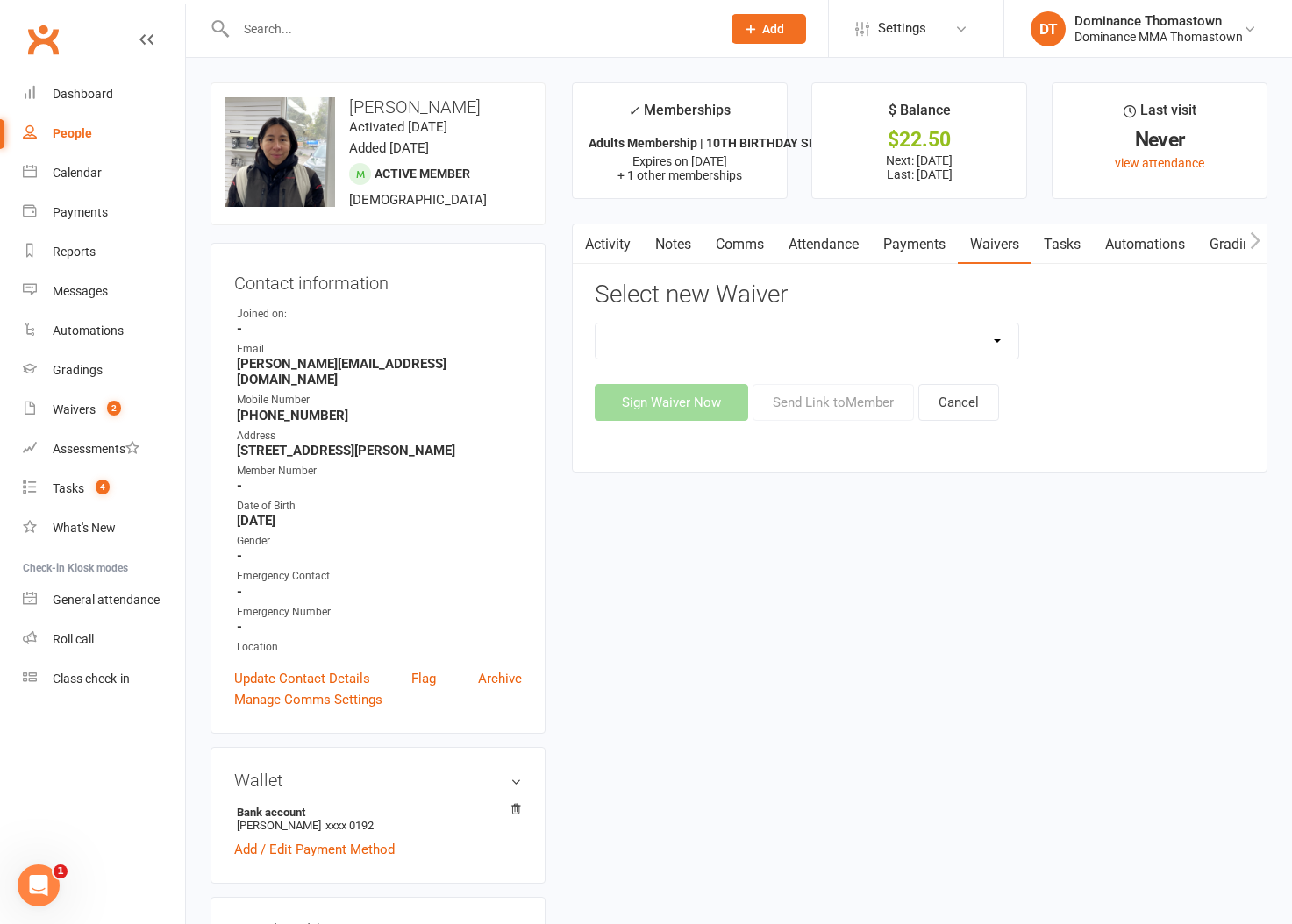
click at [961, 340] on select "Member | Cancellation | Adults Member | Injury Report Form (FOH staff use only)…" at bounding box center [806, 341] width 422 height 35
select select "8154"
click at [595, 324] on select "Member | Cancellation | Adults Member | Injury Report Form (FOH staff use only)…" at bounding box center [806, 341] width 422 height 35
click at [828, 412] on button "Send Link to Member" at bounding box center [833, 402] width 161 height 37
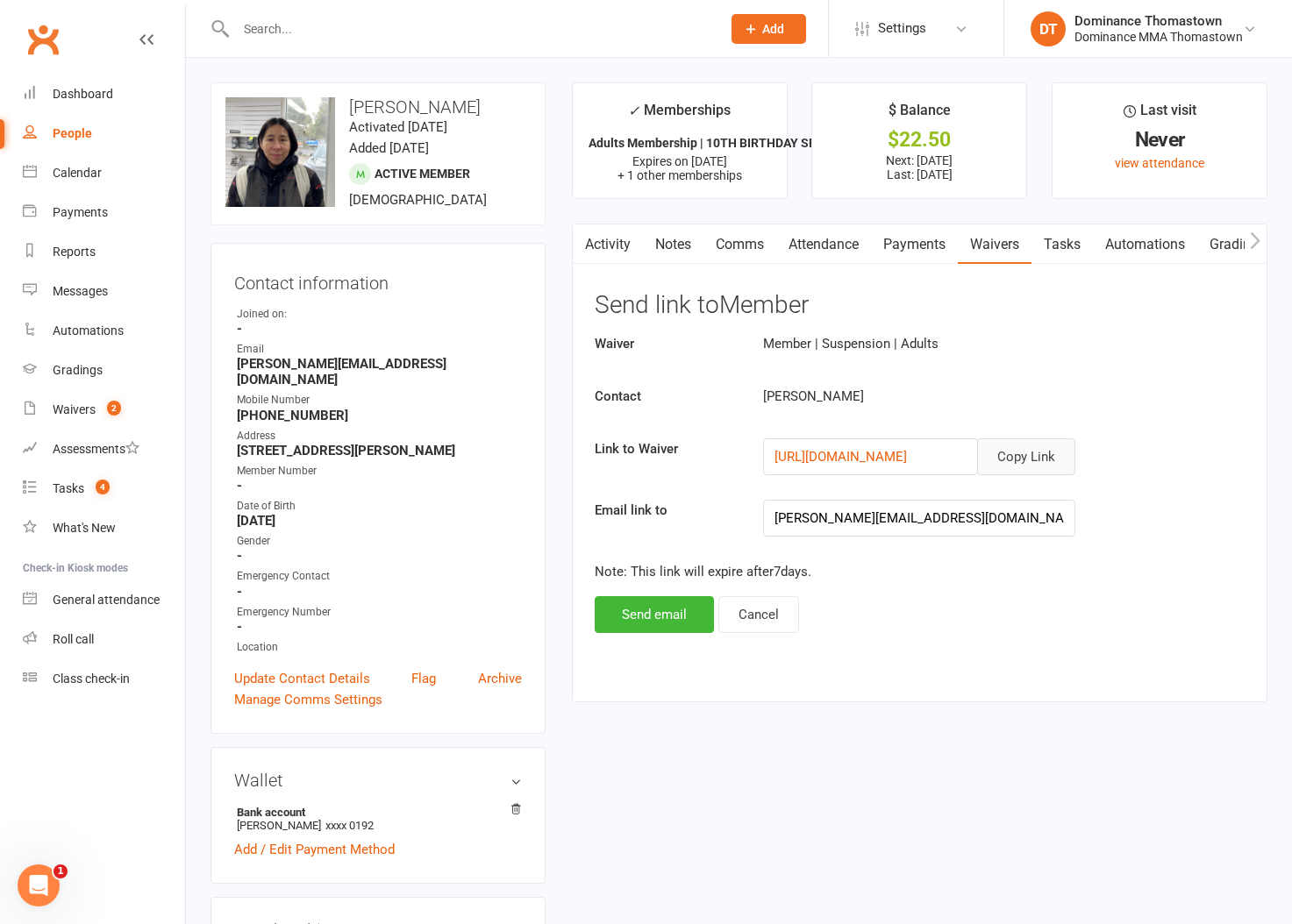
click at [1009, 453] on button "Copy Link" at bounding box center [1025, 456] width 98 height 37
click at [746, 250] on link "Comms" at bounding box center [740, 245] width 73 height 40
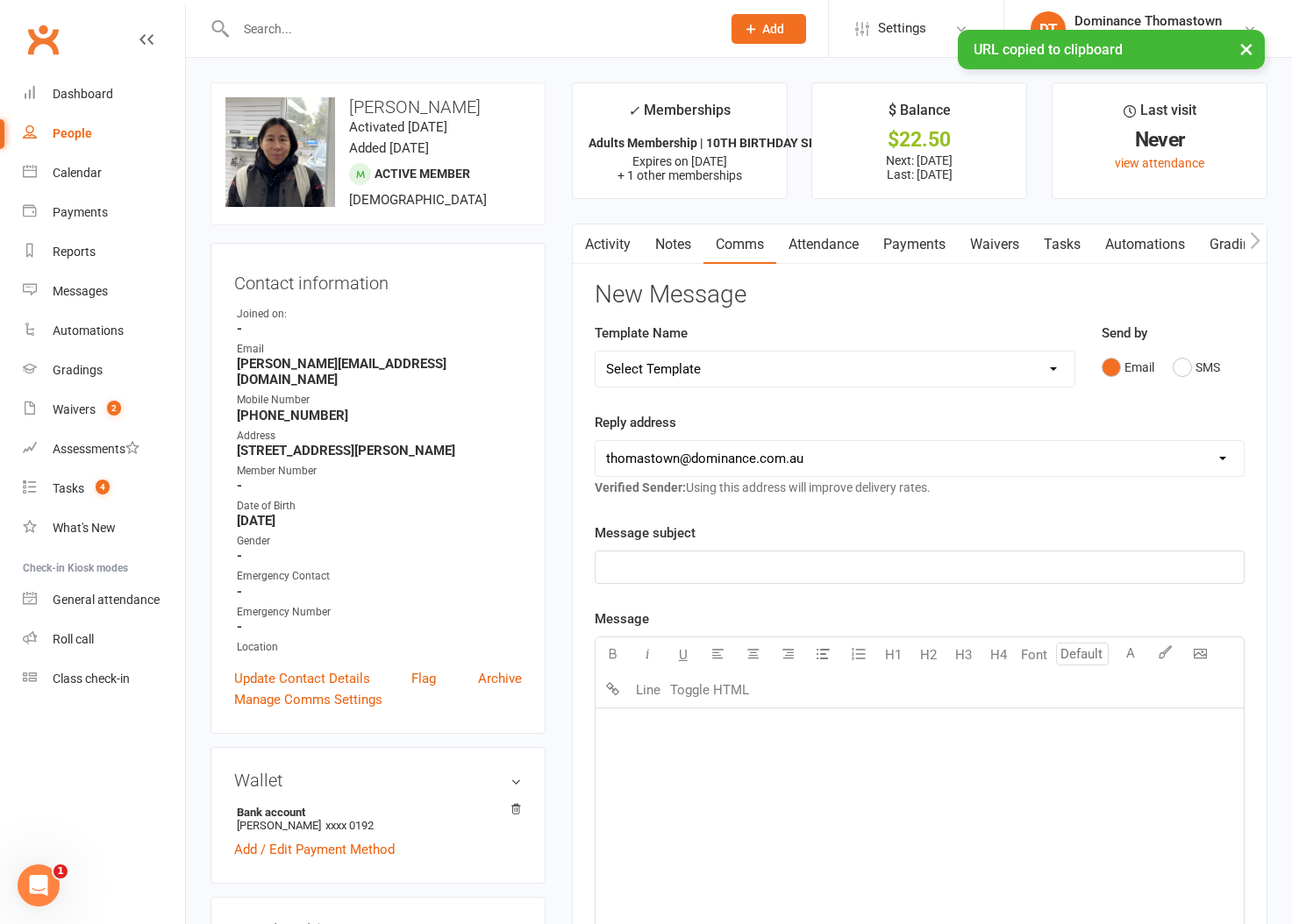
click at [711, 372] on select "Select Template [Email] MARKETING | 10TH BIRTHDAY SPECIAL | CANCELLED MEMBERS […" at bounding box center [835, 369] width 479 height 35
select select "7"
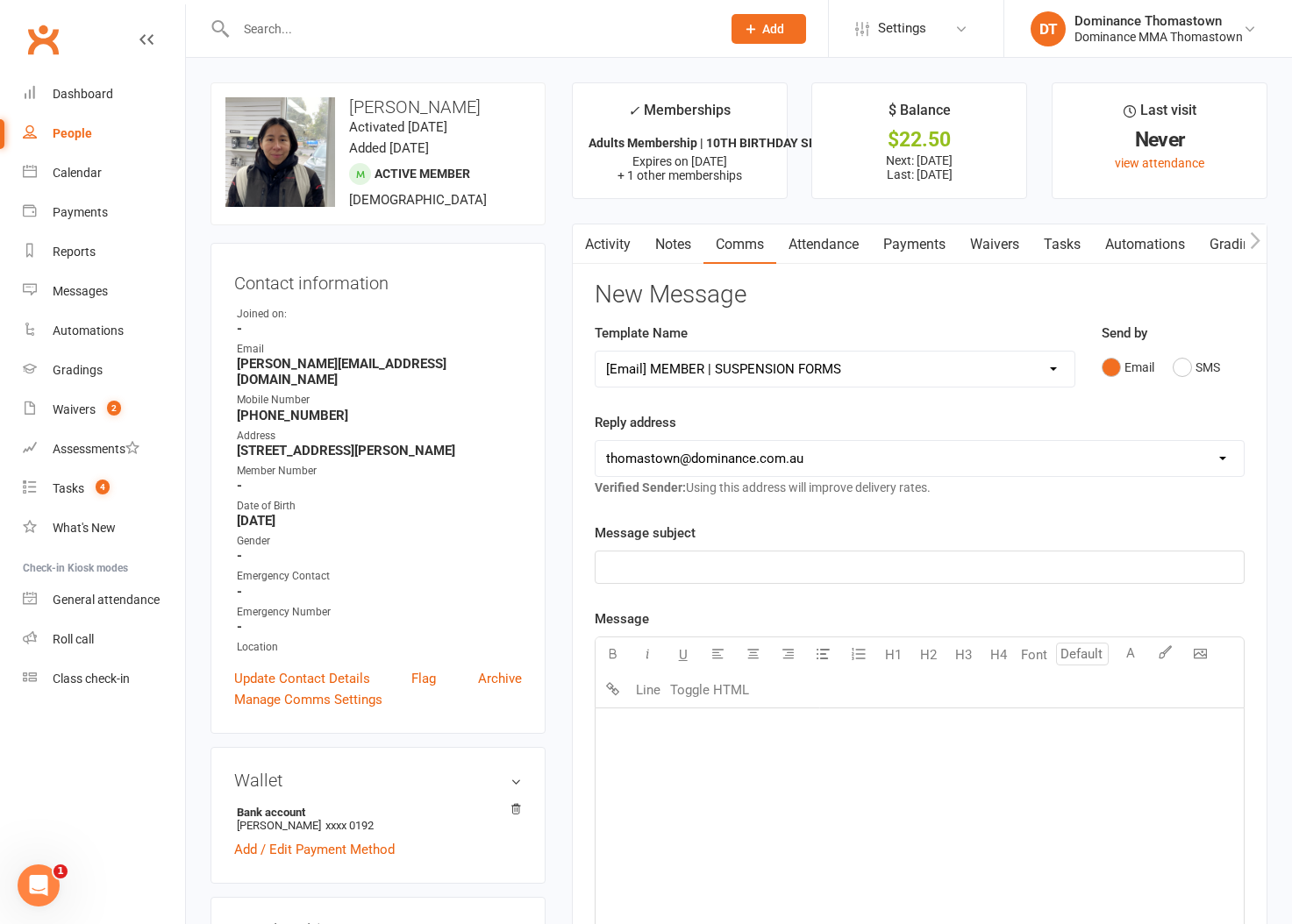
click at [595, 352] on select "Select Template [Email] MARKETING | 10TH BIRTHDAY SPECIAL | CANCELLED MEMBERS […" at bounding box center [835, 369] width 479 height 35
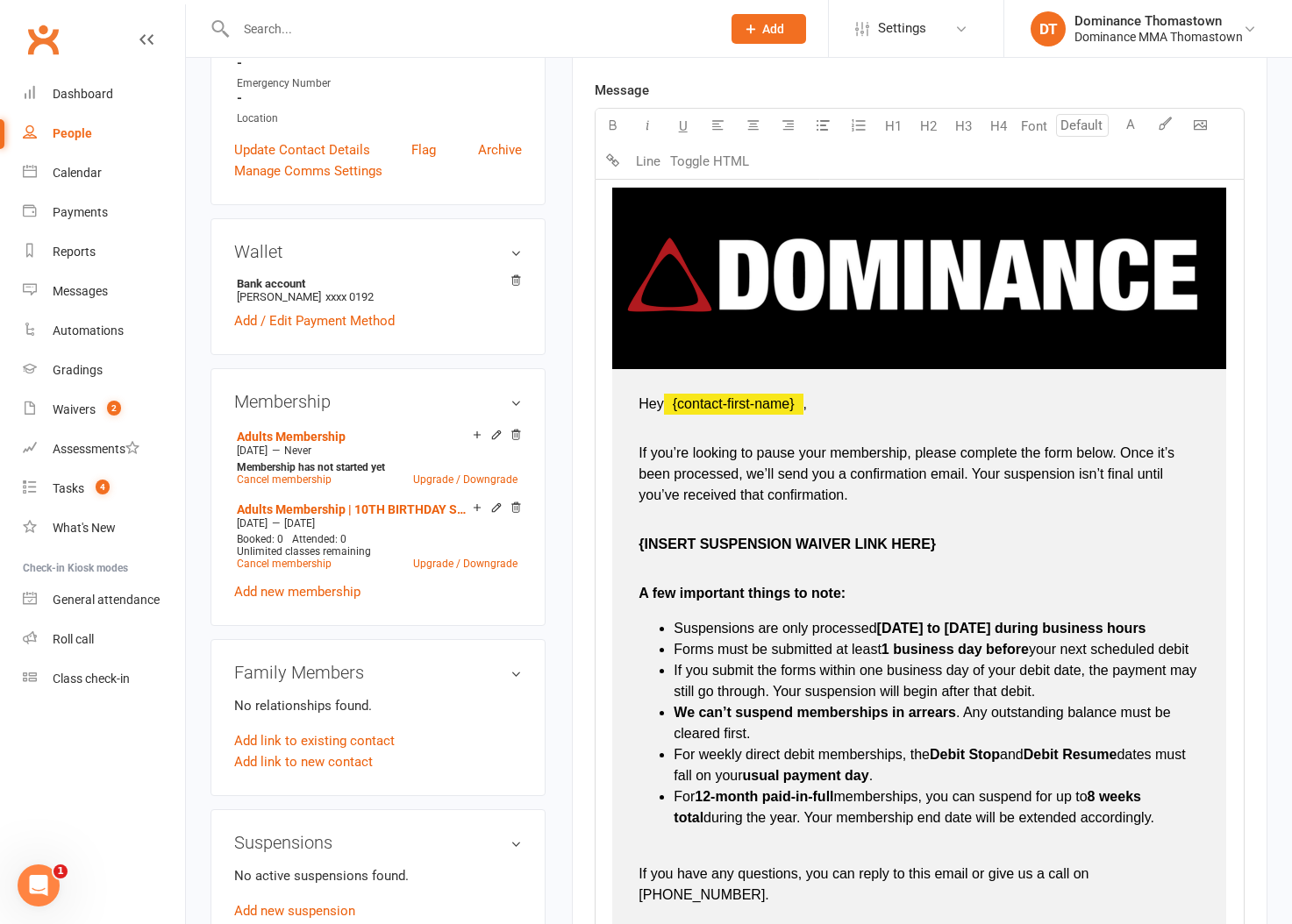
scroll to position [547, 0]
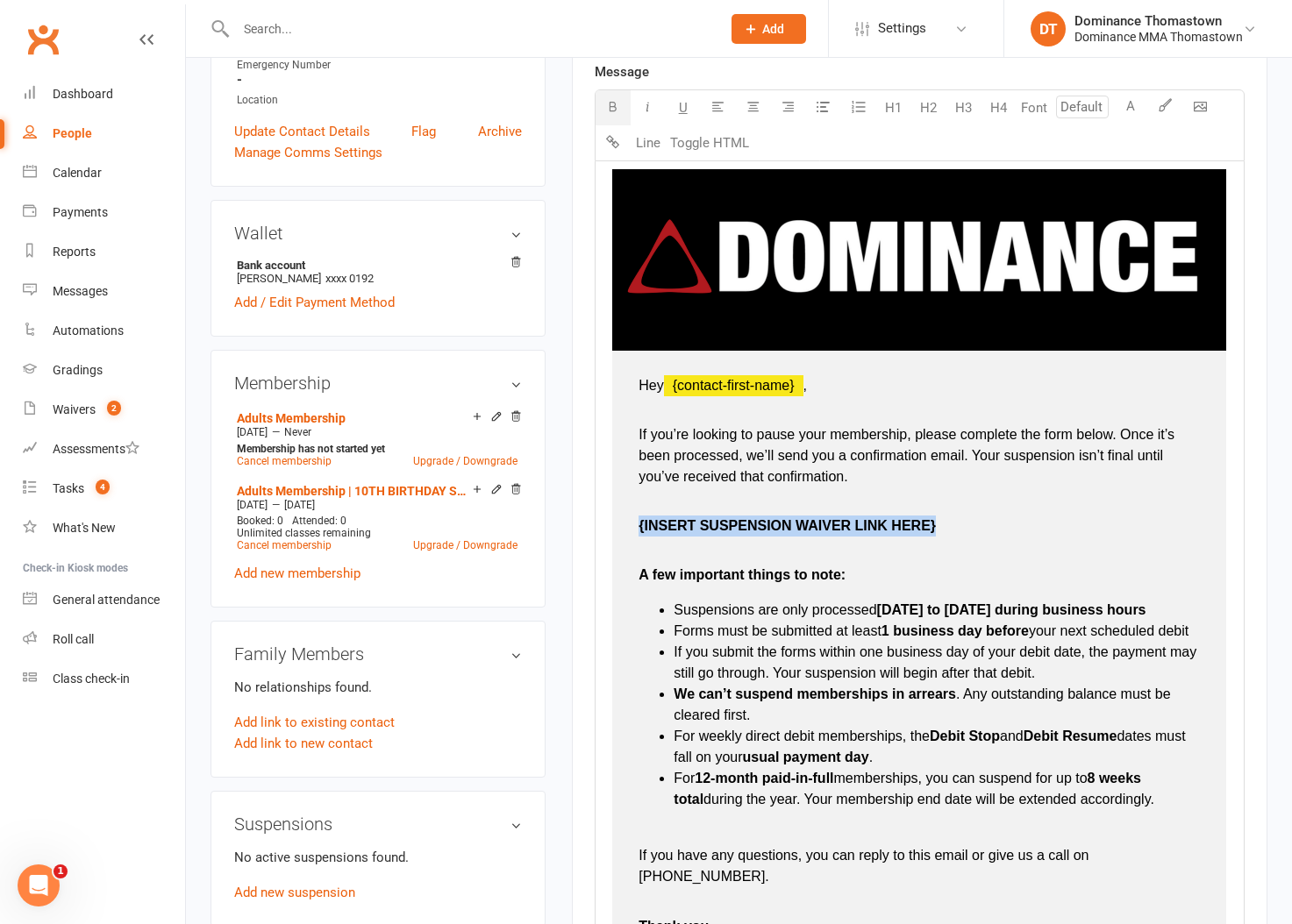
drag, startPoint x: 950, startPoint y: 527, endPoint x: 637, endPoint y: 524, distance: 313.0
click at [637, 524] on td "Hey ﻿ {contact-first-name} , If you’re looking to pause your membership, please…" at bounding box center [918, 667] width 614 height 633
click at [779, 621] on li "Suspensions are only processed Monday to Friday during business hours" at bounding box center [936, 610] width 526 height 21
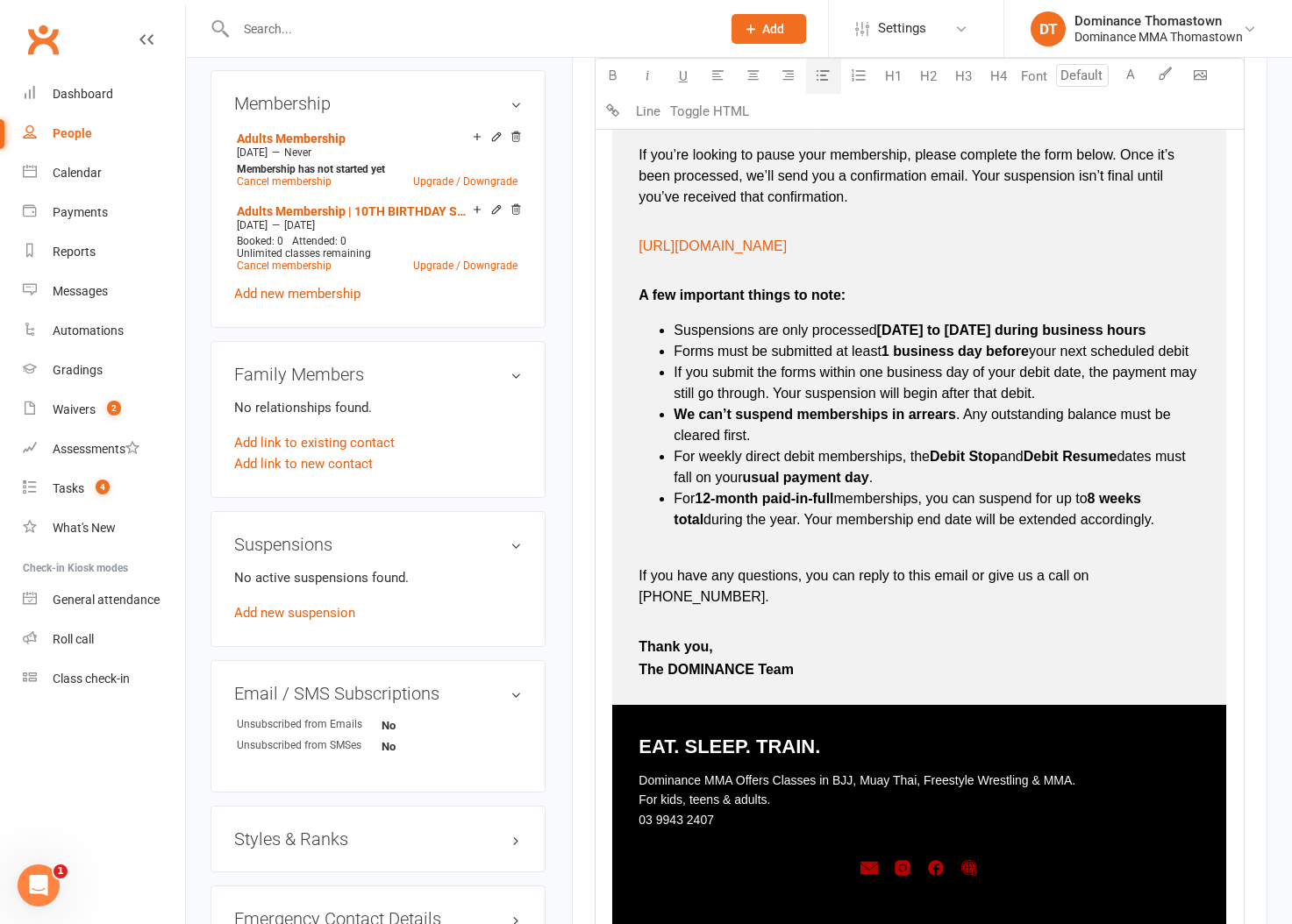
scroll to position [1314, 0]
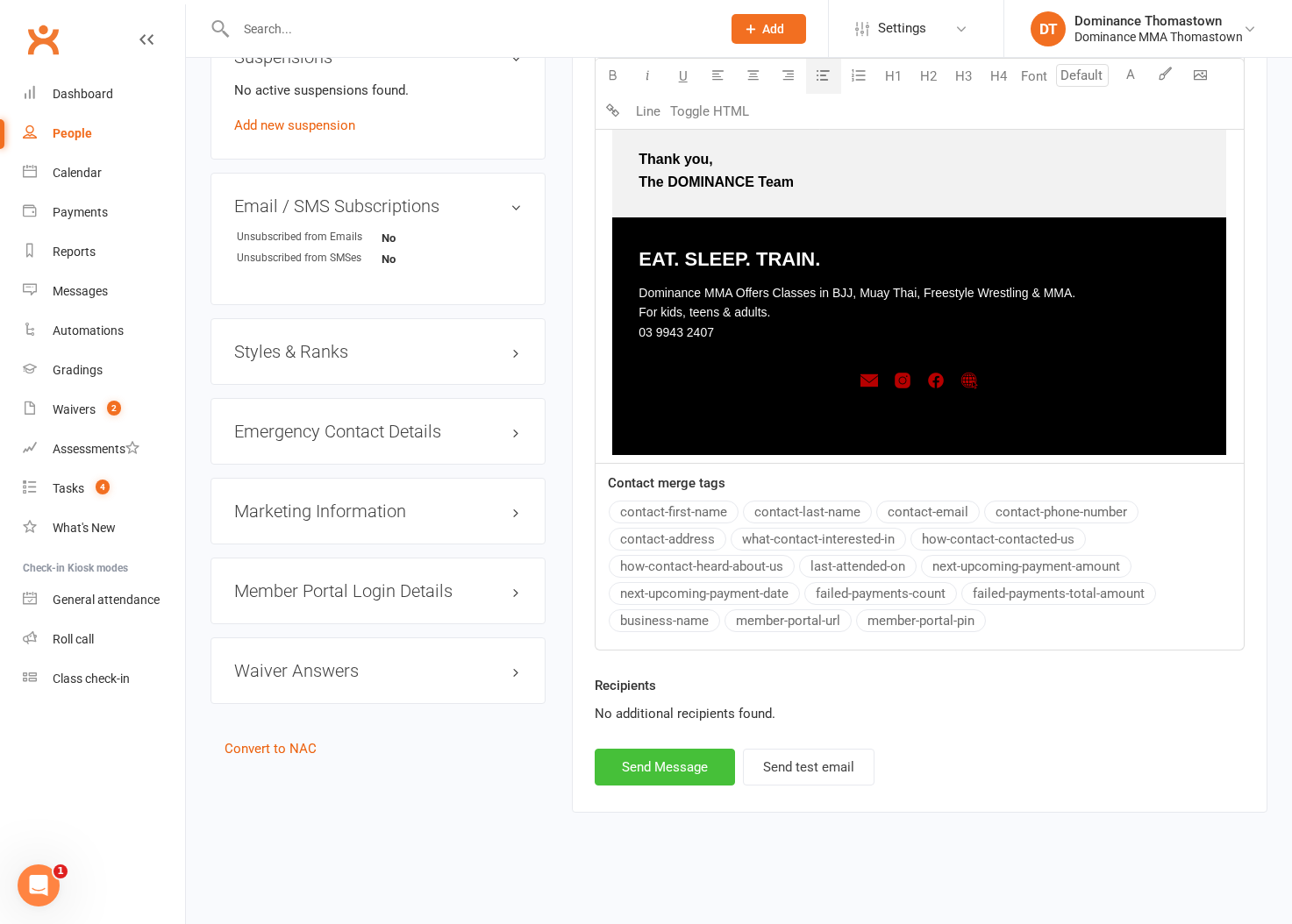
click at [679, 758] on button "Send Message" at bounding box center [664, 767] width 140 height 37
select select
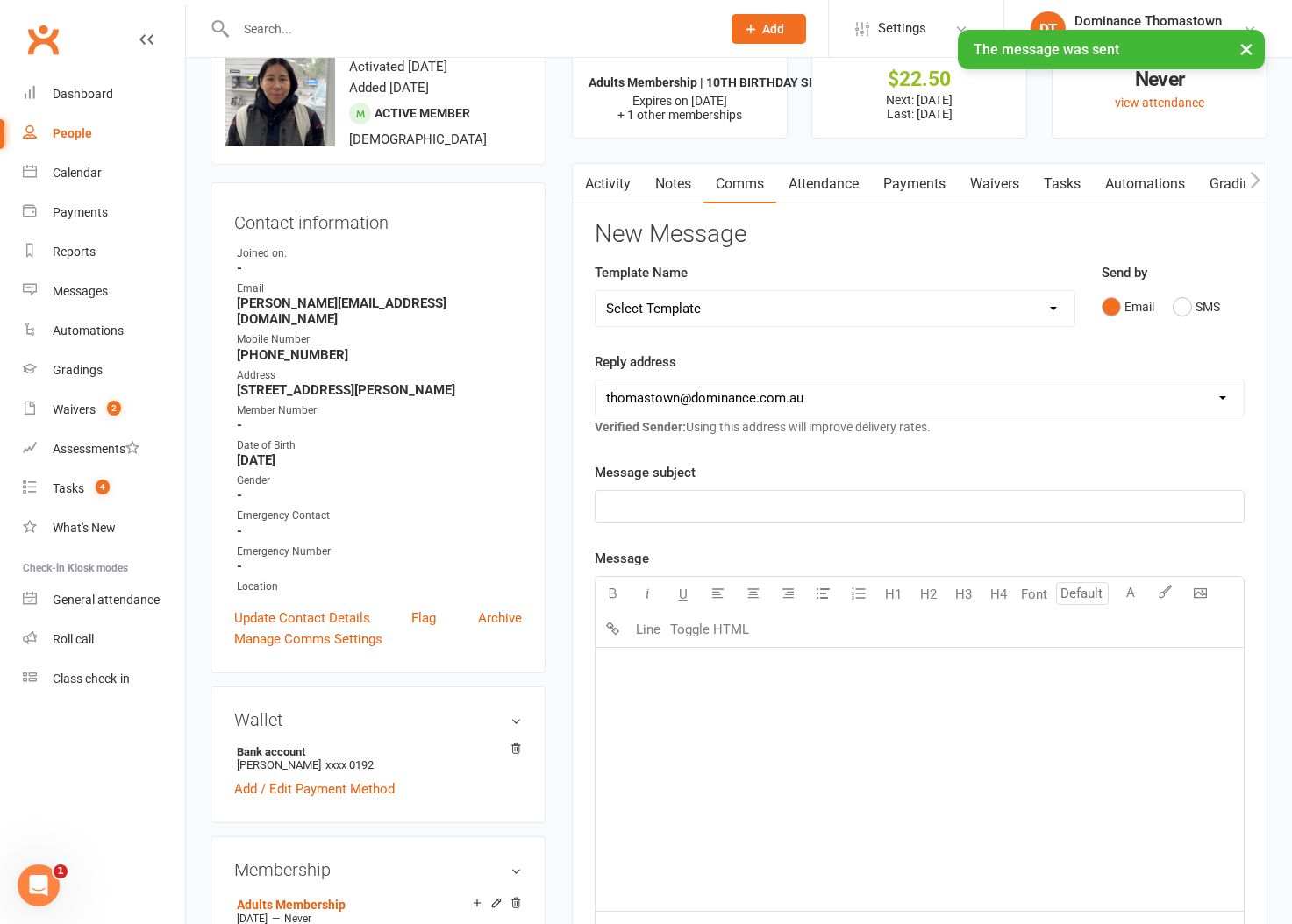
scroll to position [0, 0]
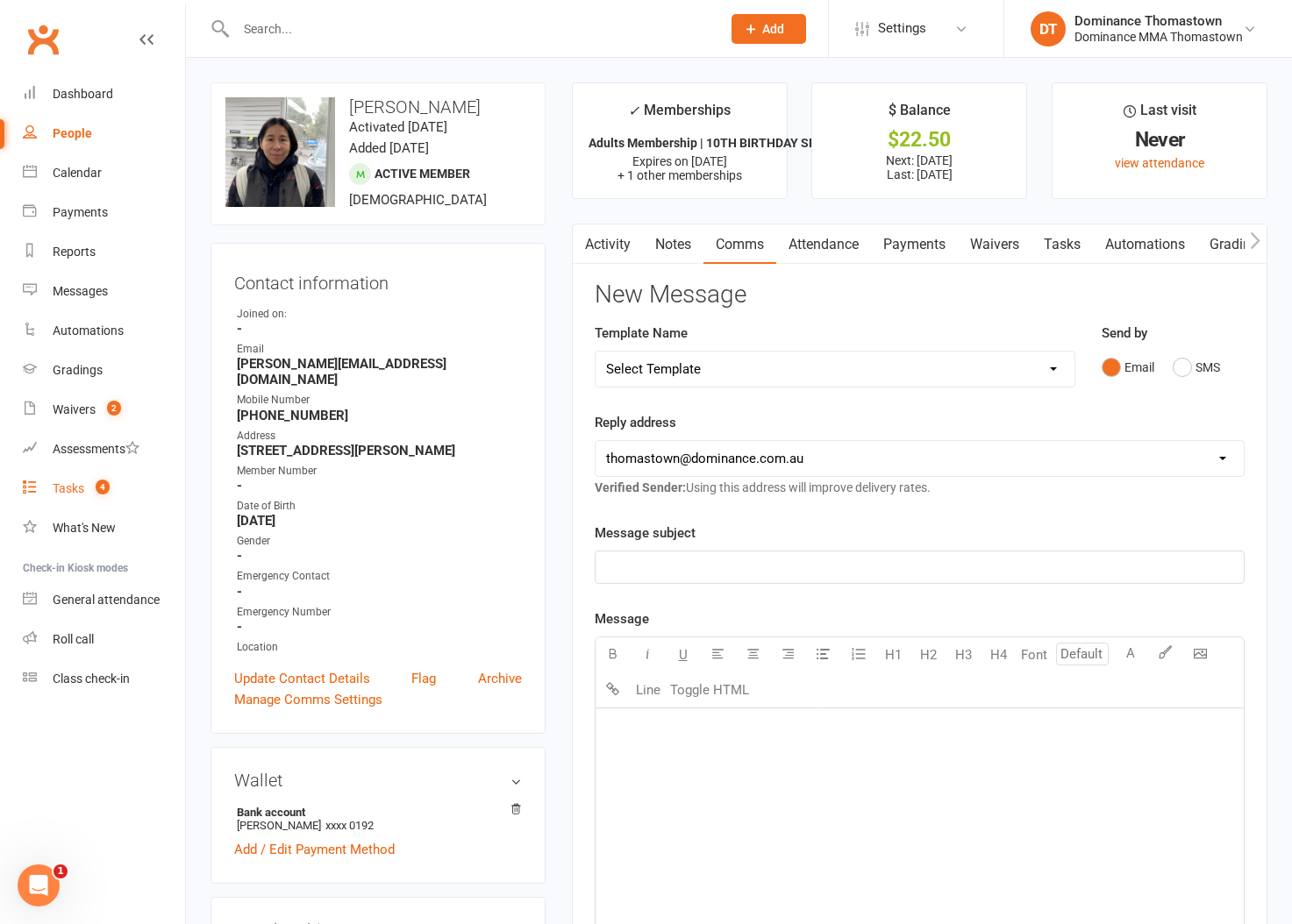
click at [65, 486] on div "Tasks" at bounding box center [69, 487] width 32 height 14
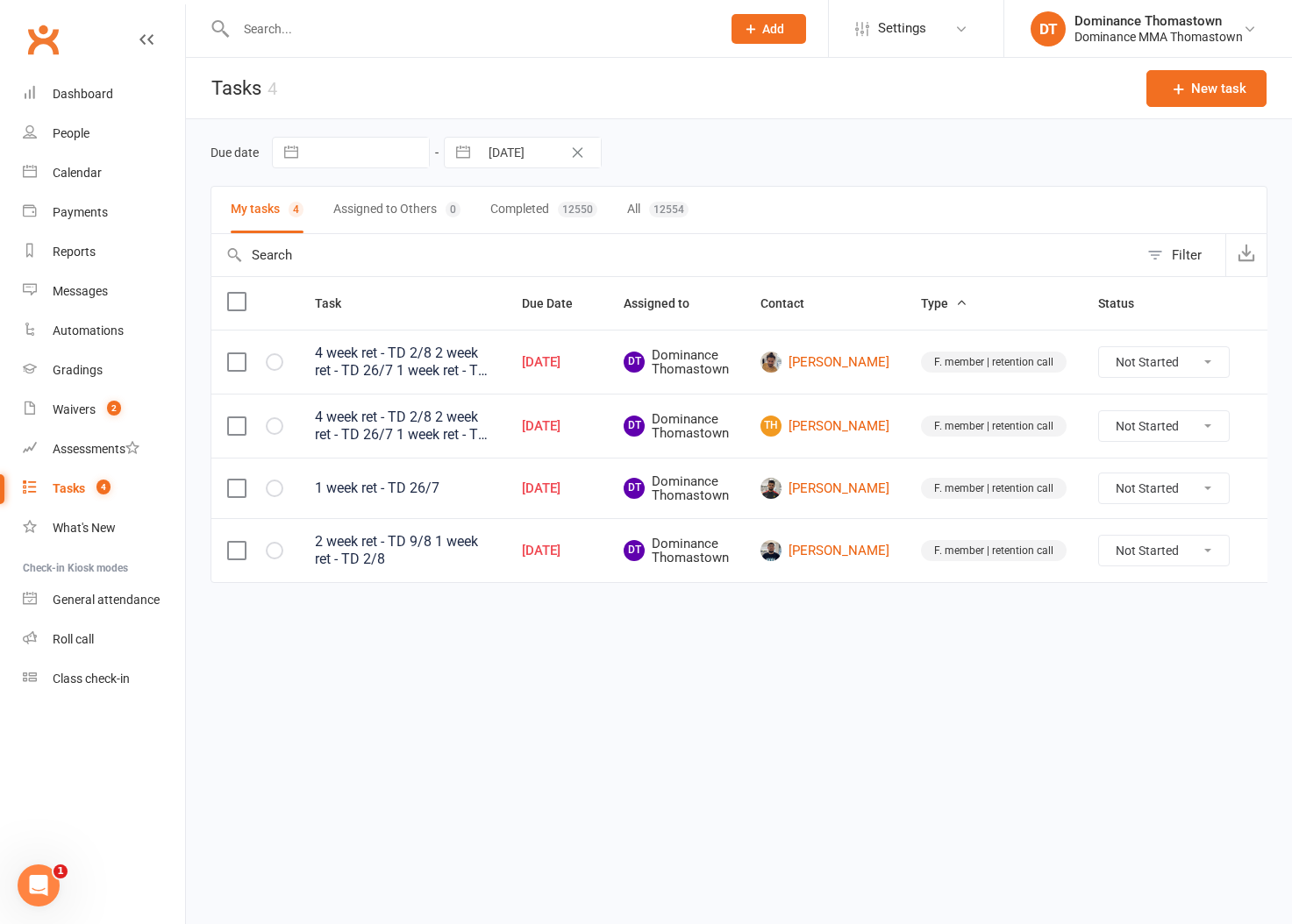
click at [763, 142] on div "Due date Navigate forward to interact with the calendar and select a date. Pres…" at bounding box center [739, 153] width 1057 height 32
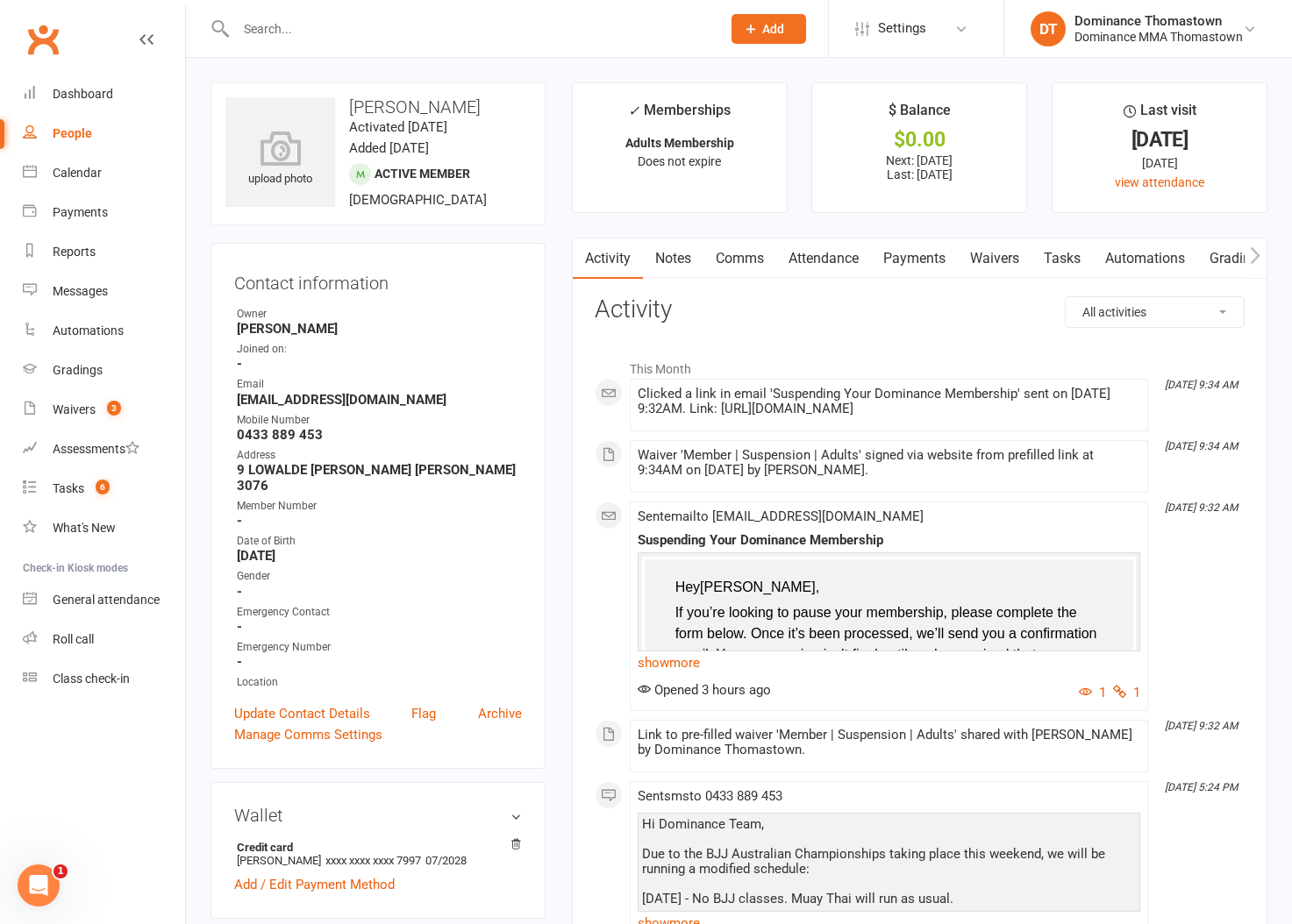
click at [924, 270] on link "Payments" at bounding box center [913, 259] width 87 height 40
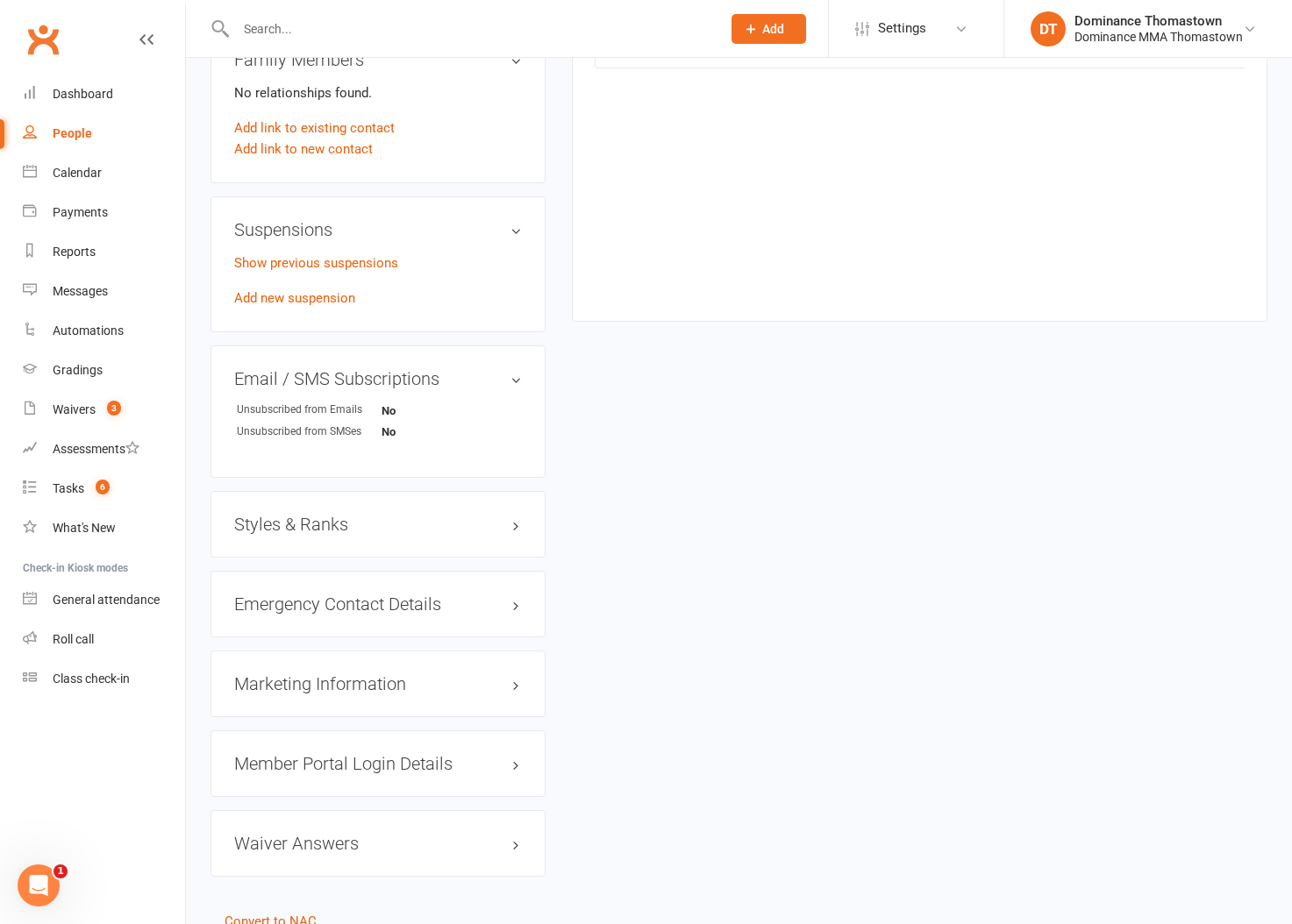
scroll to position [1110, 0]
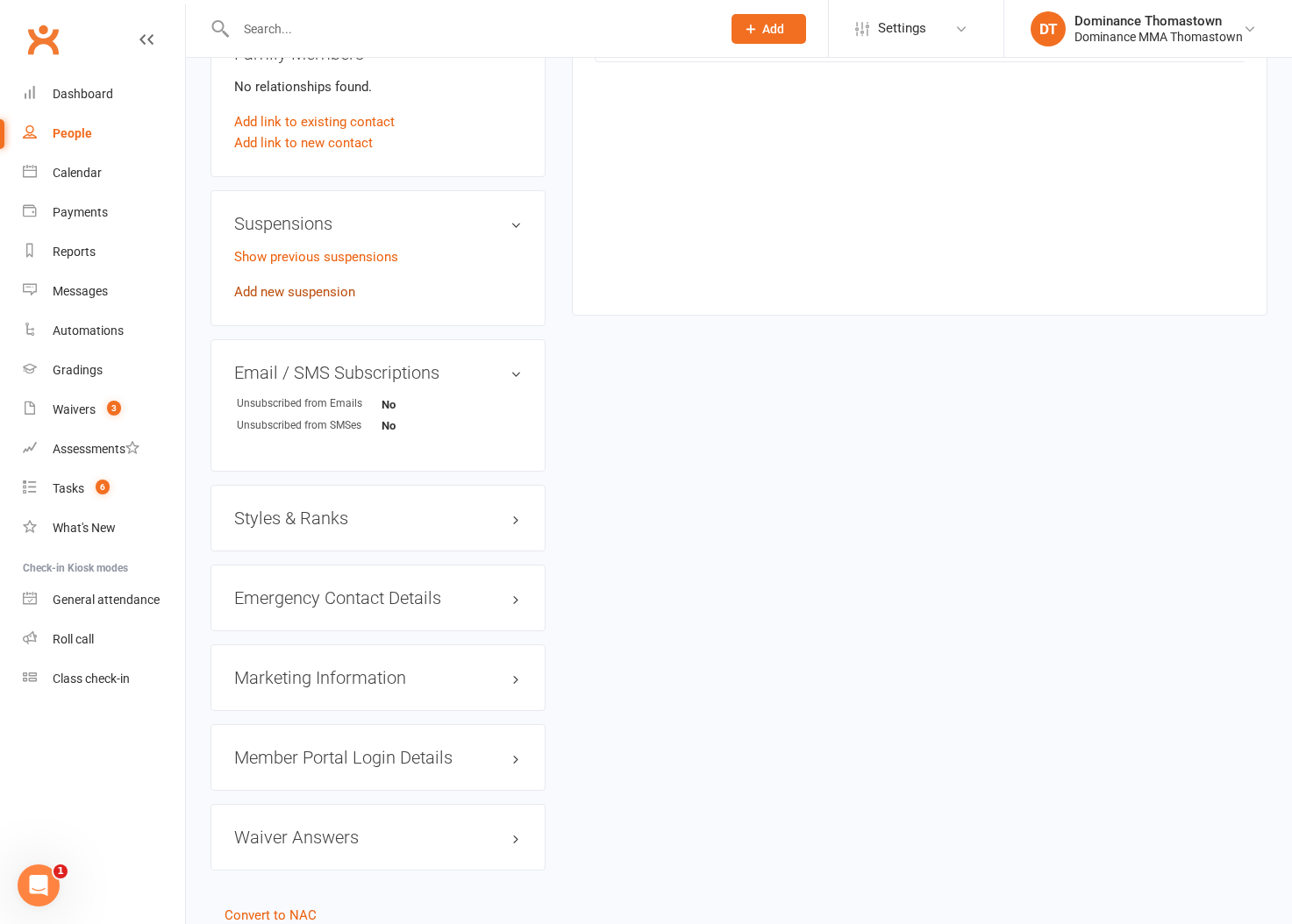
click at [333, 284] on link "Add new suspension" at bounding box center [294, 292] width 121 height 16
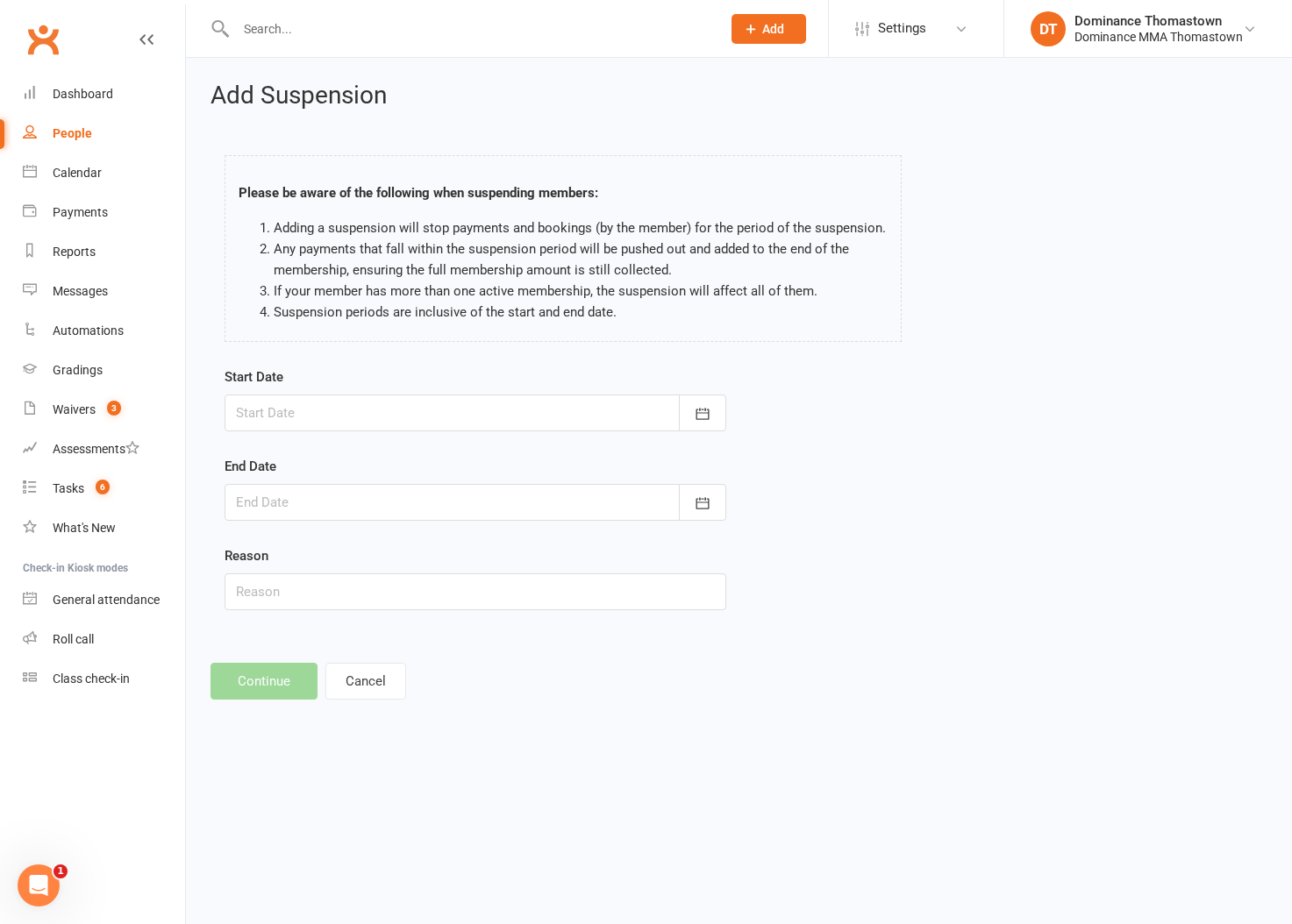
click at [503, 421] on div at bounding box center [475, 413] width 502 height 37
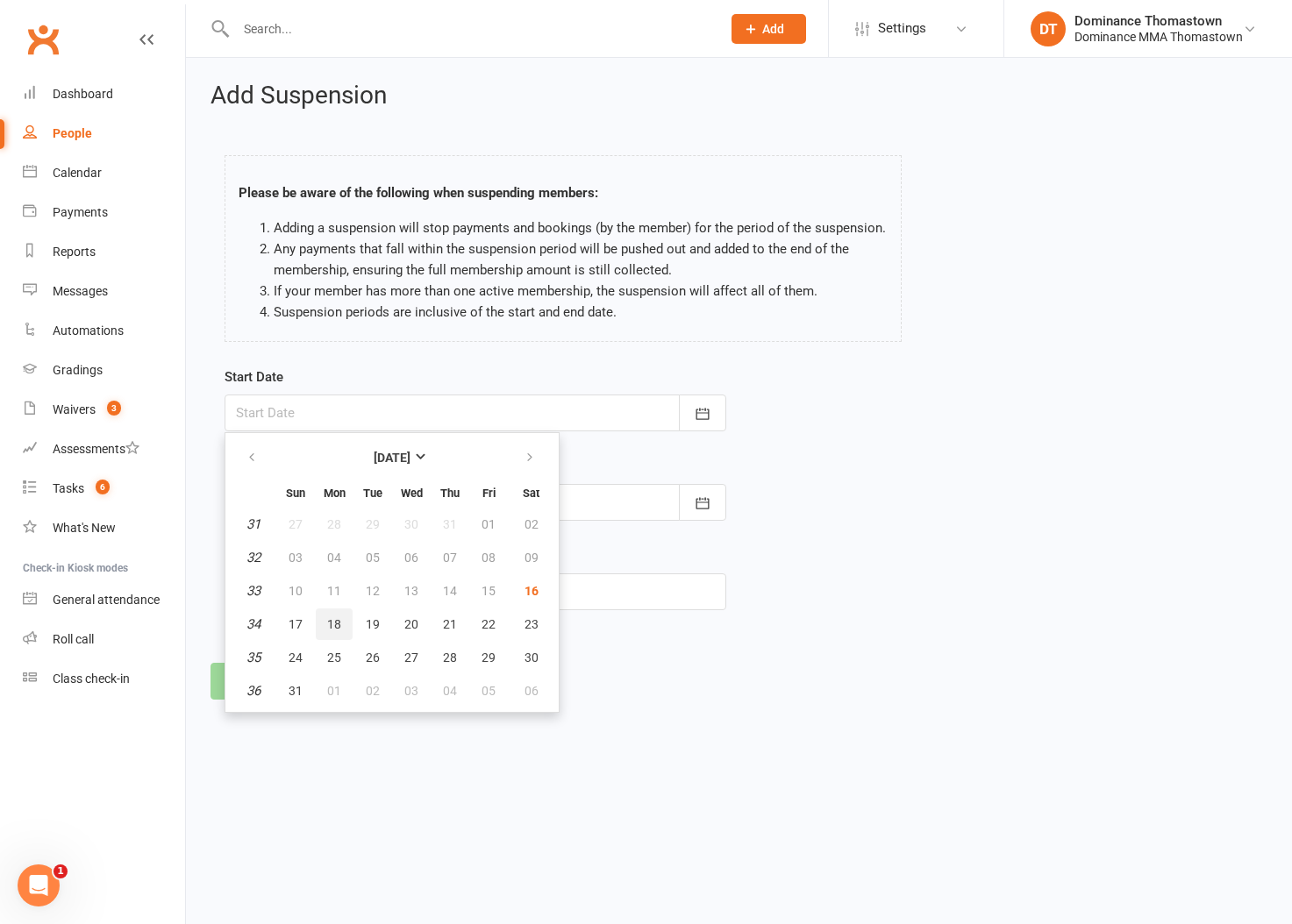
click at [320, 627] on button "18" at bounding box center [334, 624] width 37 height 32
type input "[DATE]"
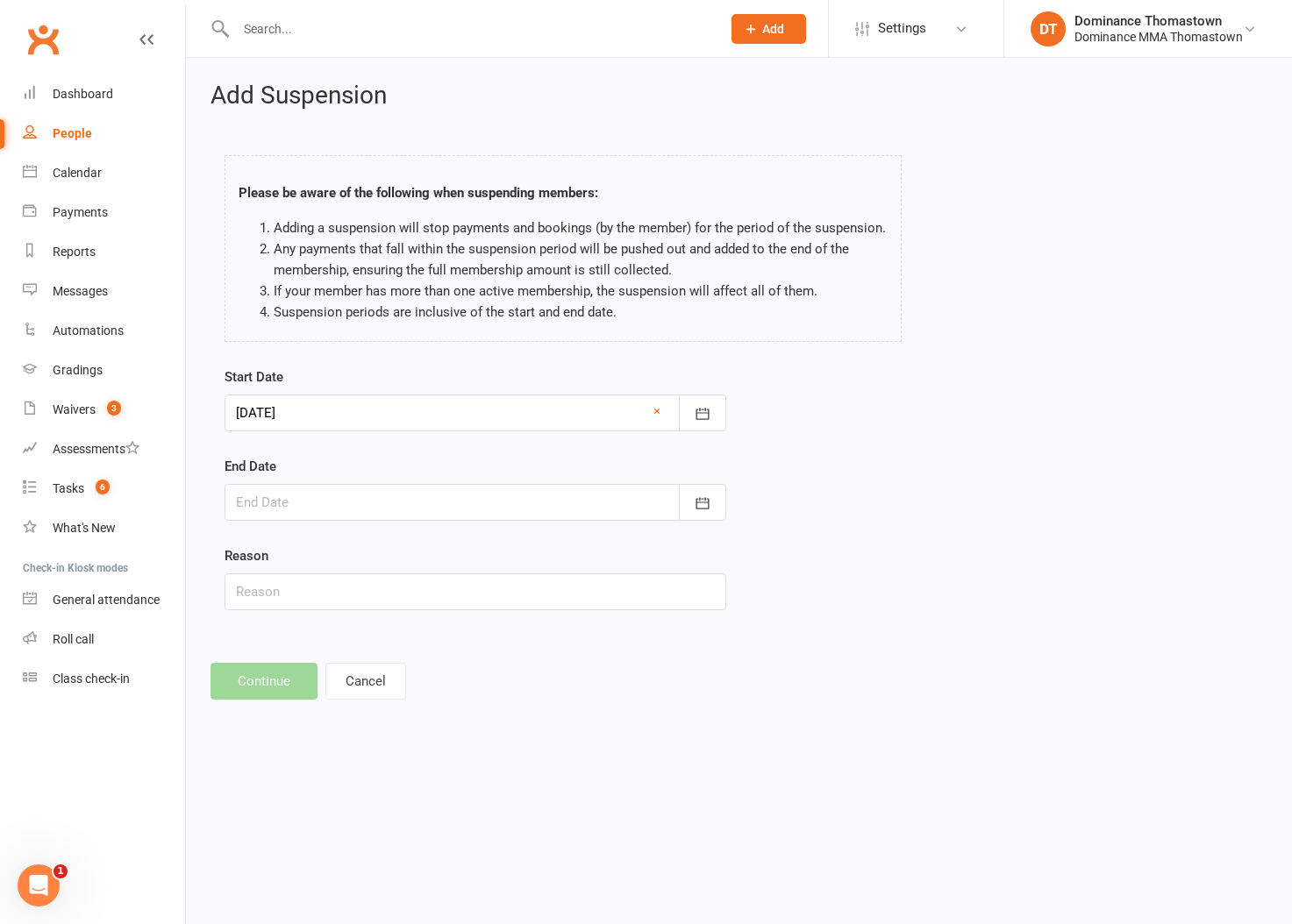
click at [355, 515] on div at bounding box center [475, 502] width 502 height 37
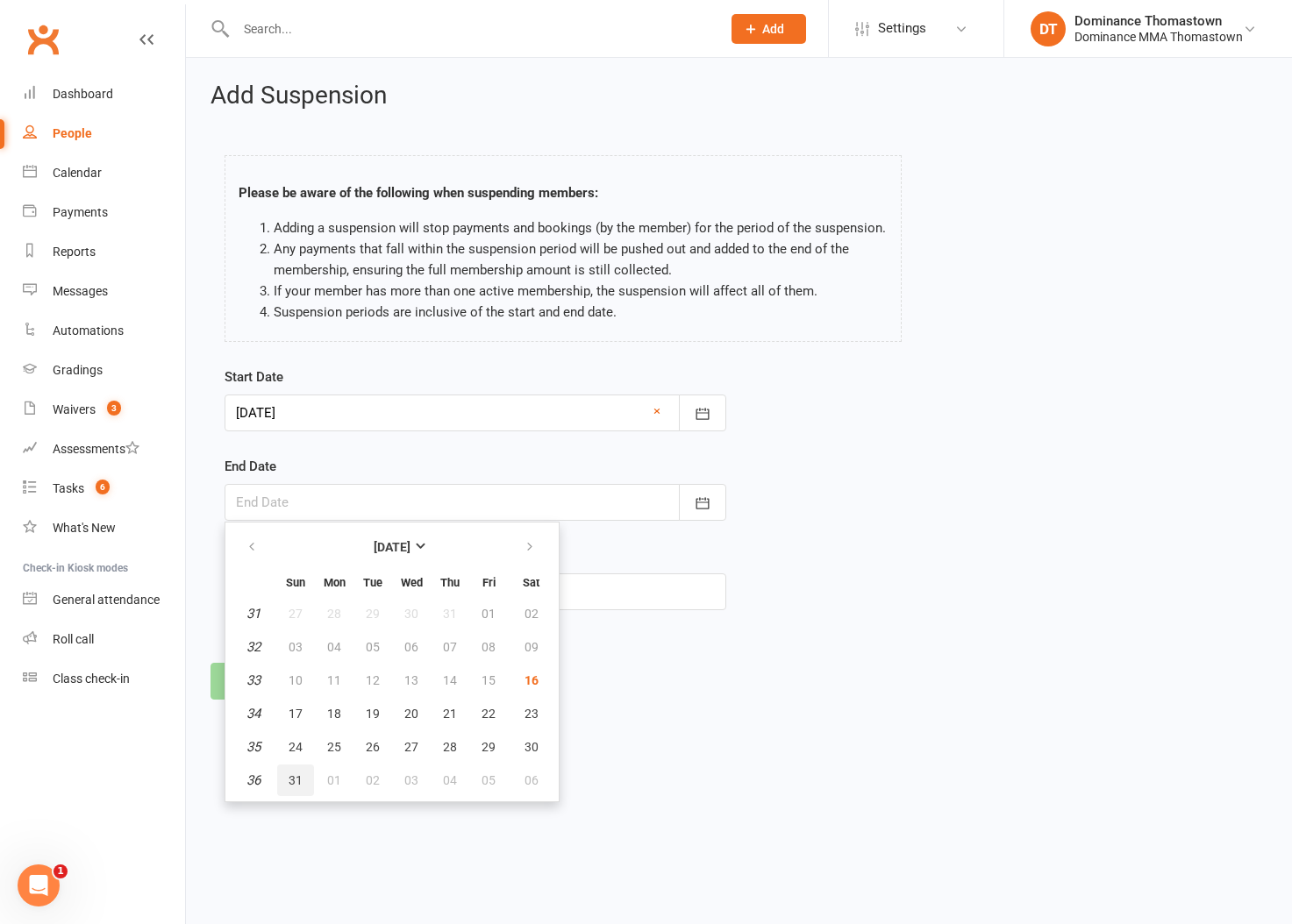
drag, startPoint x: 297, startPoint y: 777, endPoint x: 298, endPoint y: 738, distance: 39.0
click at [297, 777] on span "31" at bounding box center [295, 780] width 14 height 14
type input "[DATE]"
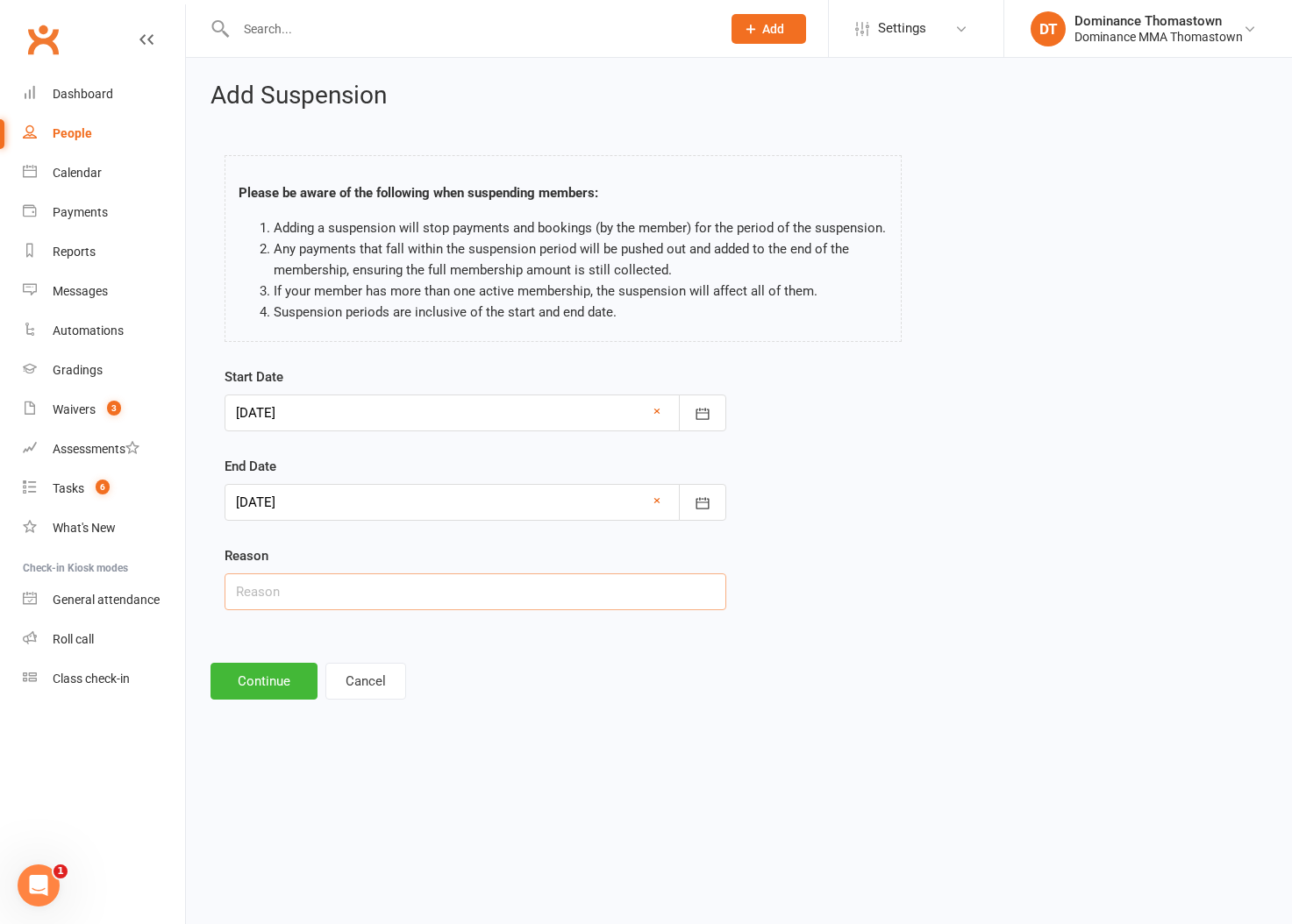
click at [307, 593] on input "text" at bounding box center [475, 591] width 502 height 37
type input "Uni"
click at [234, 632] on div "Start Date [DATE] [DATE] Sun Mon Tue Wed Thu Fri Sat 31 27 28 29 30 31 01 02 32…" at bounding box center [475, 500] width 528 height 268
click at [246, 674] on button "Continue" at bounding box center [263, 681] width 107 height 37
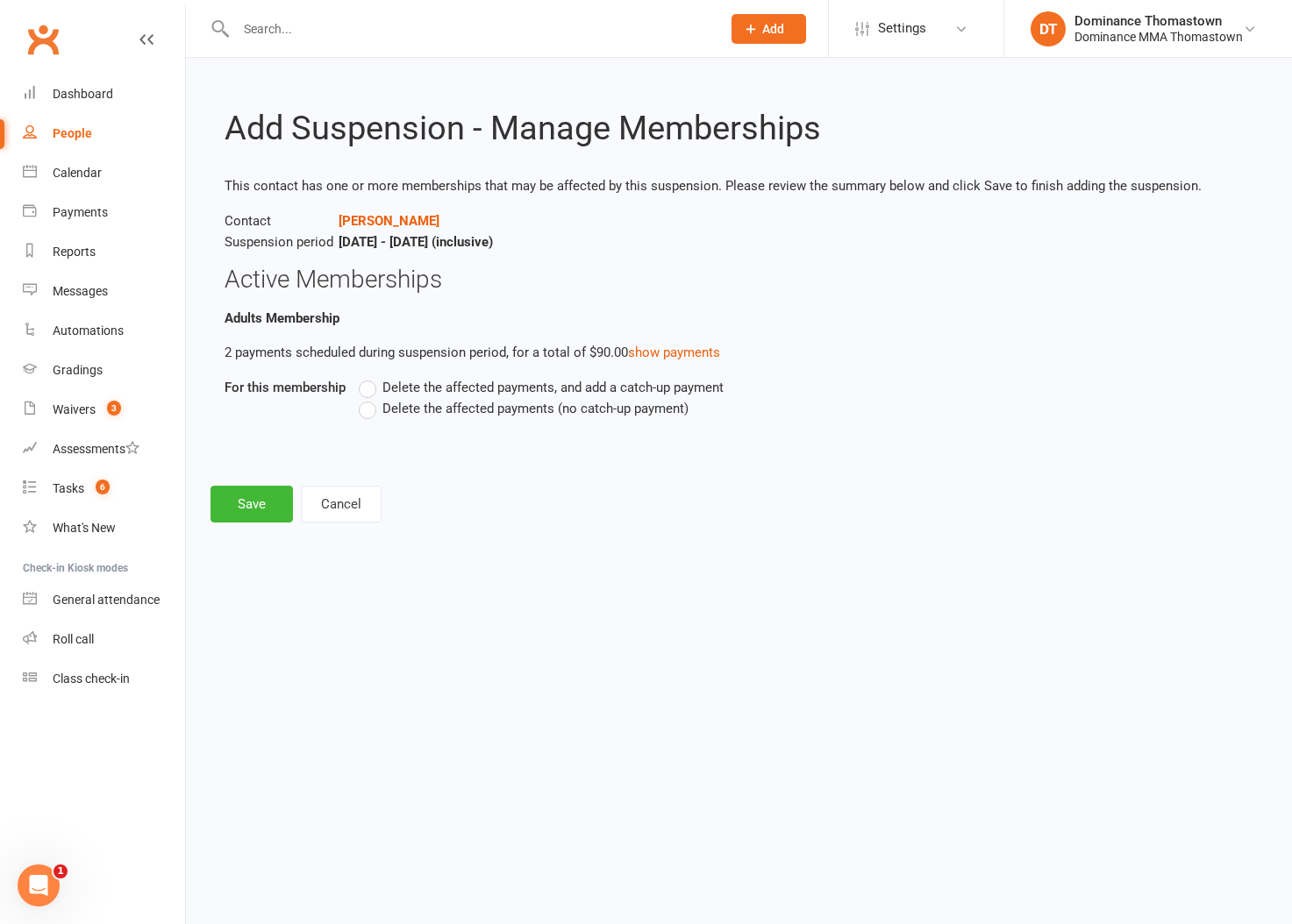
click at [438, 414] on span "Delete the affected payments (no catch-up payment)" at bounding box center [535, 407] width 306 height 18
click at [370, 398] on input "Delete the affected payments (no catch-up payment)" at bounding box center [364, 398] width 11 height 0
click at [258, 504] on button "Save" at bounding box center [251, 504] width 82 height 37
